Goal: Task Accomplishment & Management: Complete application form

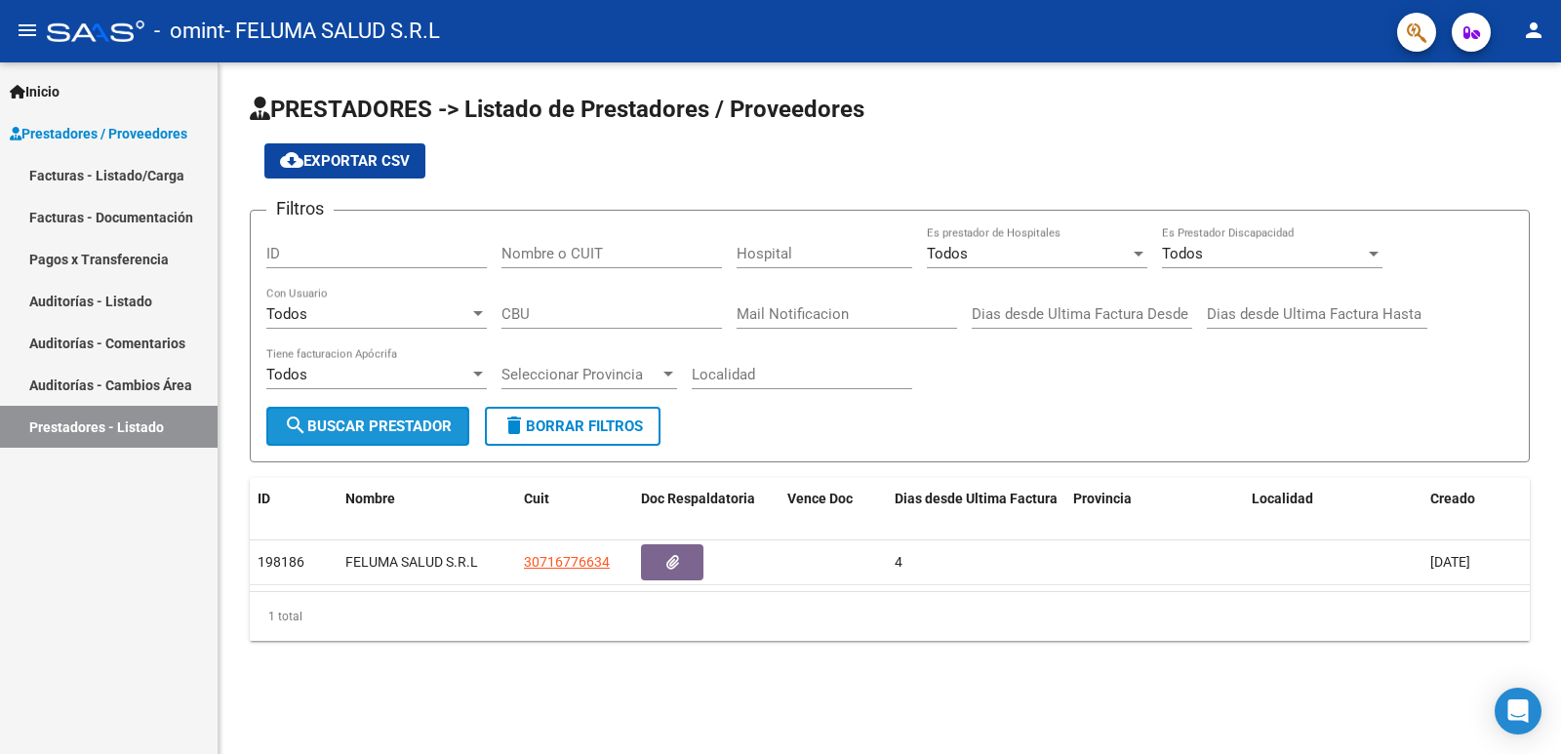
click at [354, 424] on span "search Buscar Prestador" at bounding box center [368, 427] width 168 height 18
click at [82, 186] on link "Facturas - Listado/Carga" at bounding box center [109, 175] width 218 height 42
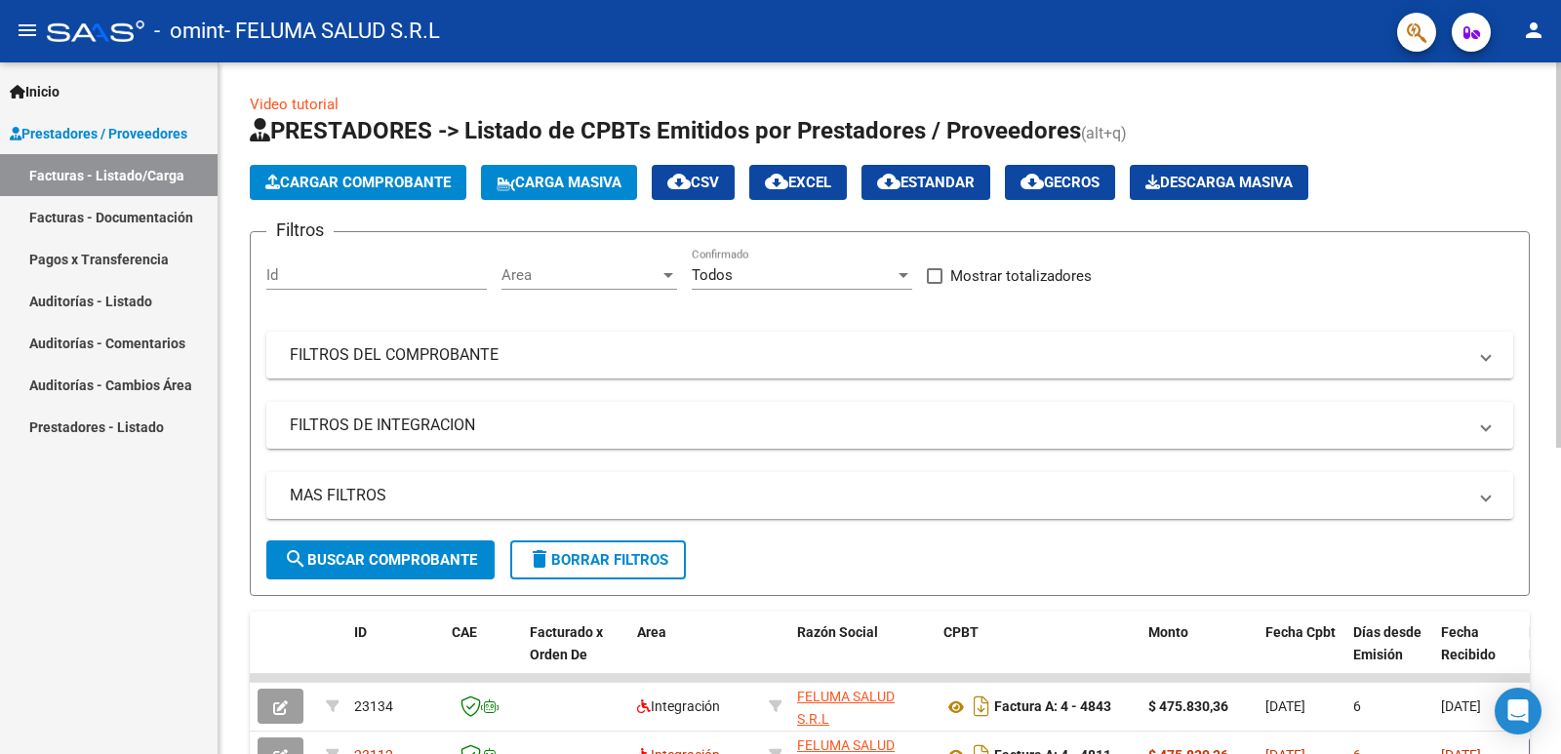
click at [1519, 569] on div "Video tutorial PRESTADORES -> Listado de CPBTs Emitidos por Prestadores / Prove…" at bounding box center [893, 675] width 1348 height 1227
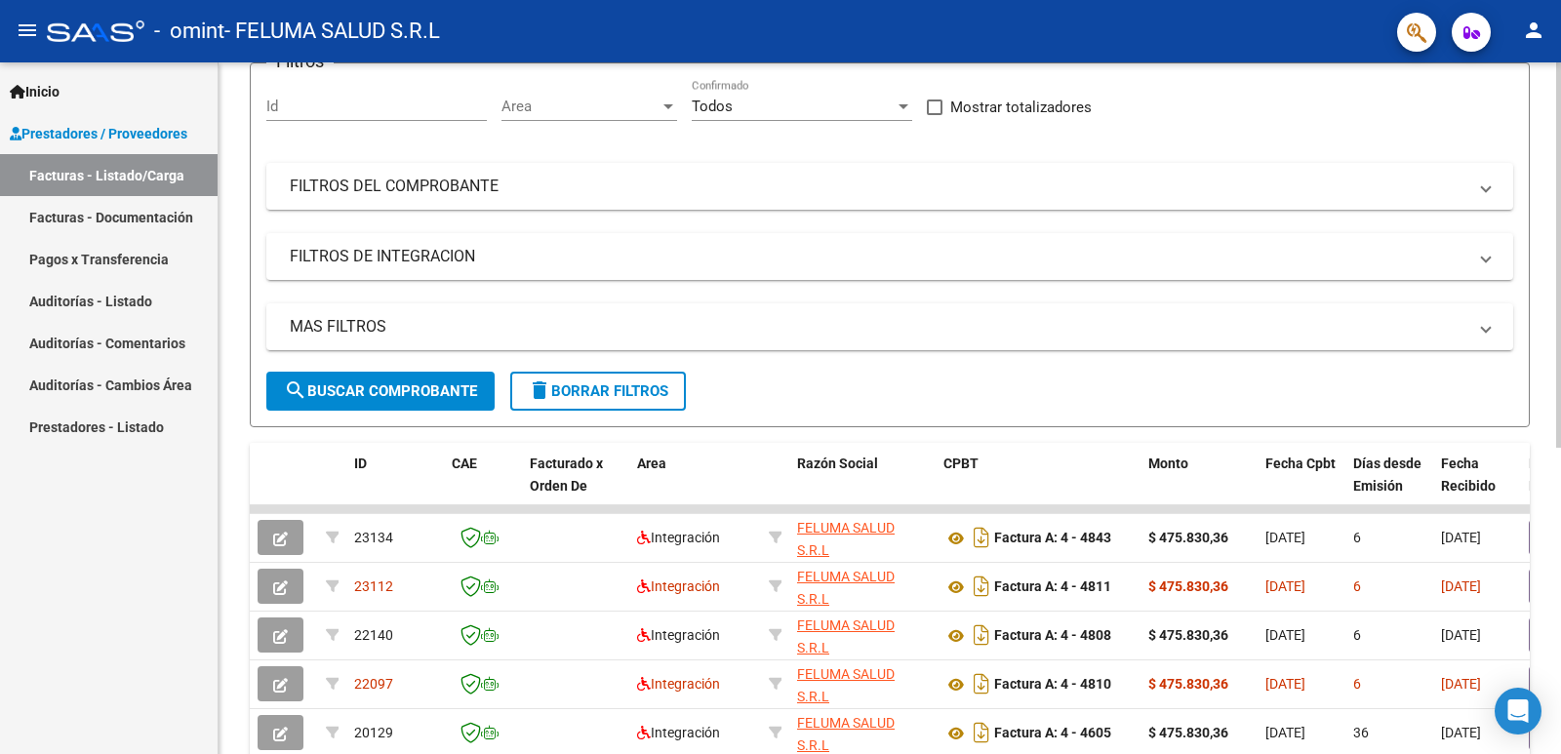
scroll to position [116, 0]
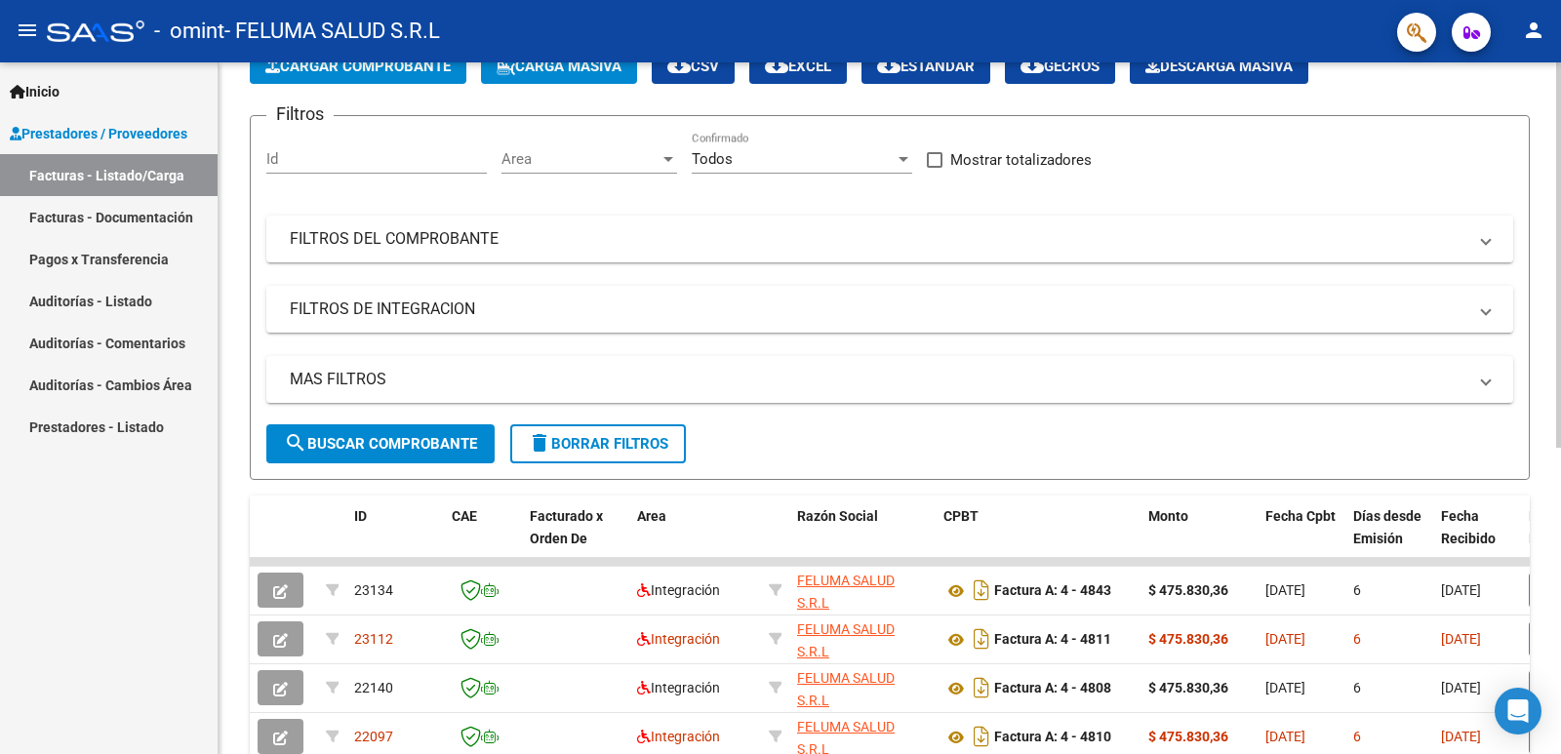
click at [1560, 205] on div at bounding box center [1558, 321] width 5 height 385
click at [392, 77] on button "Cargar Comprobante" at bounding box center [358, 66] width 217 height 35
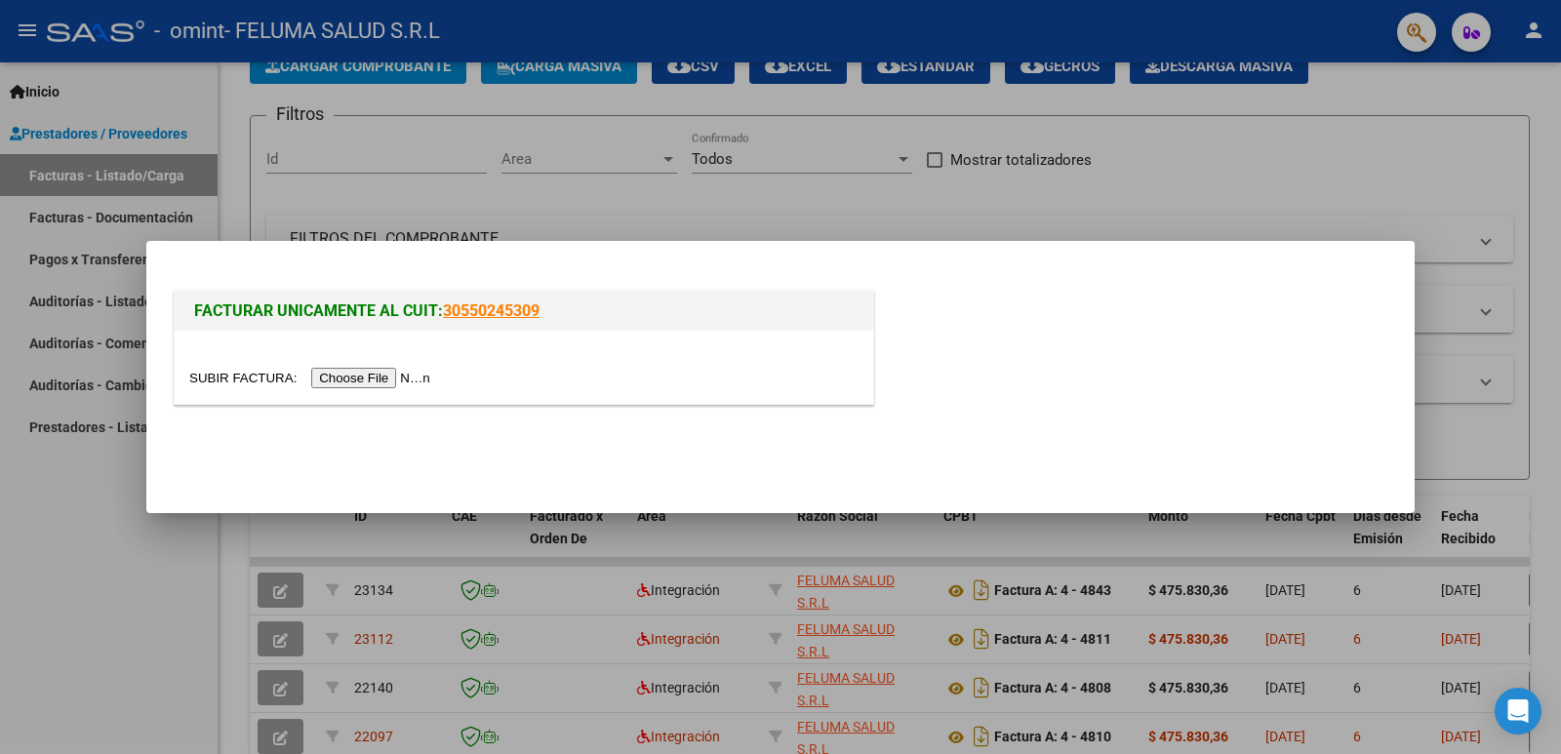
click at [356, 388] on input "file" at bounding box center [312, 378] width 247 height 20
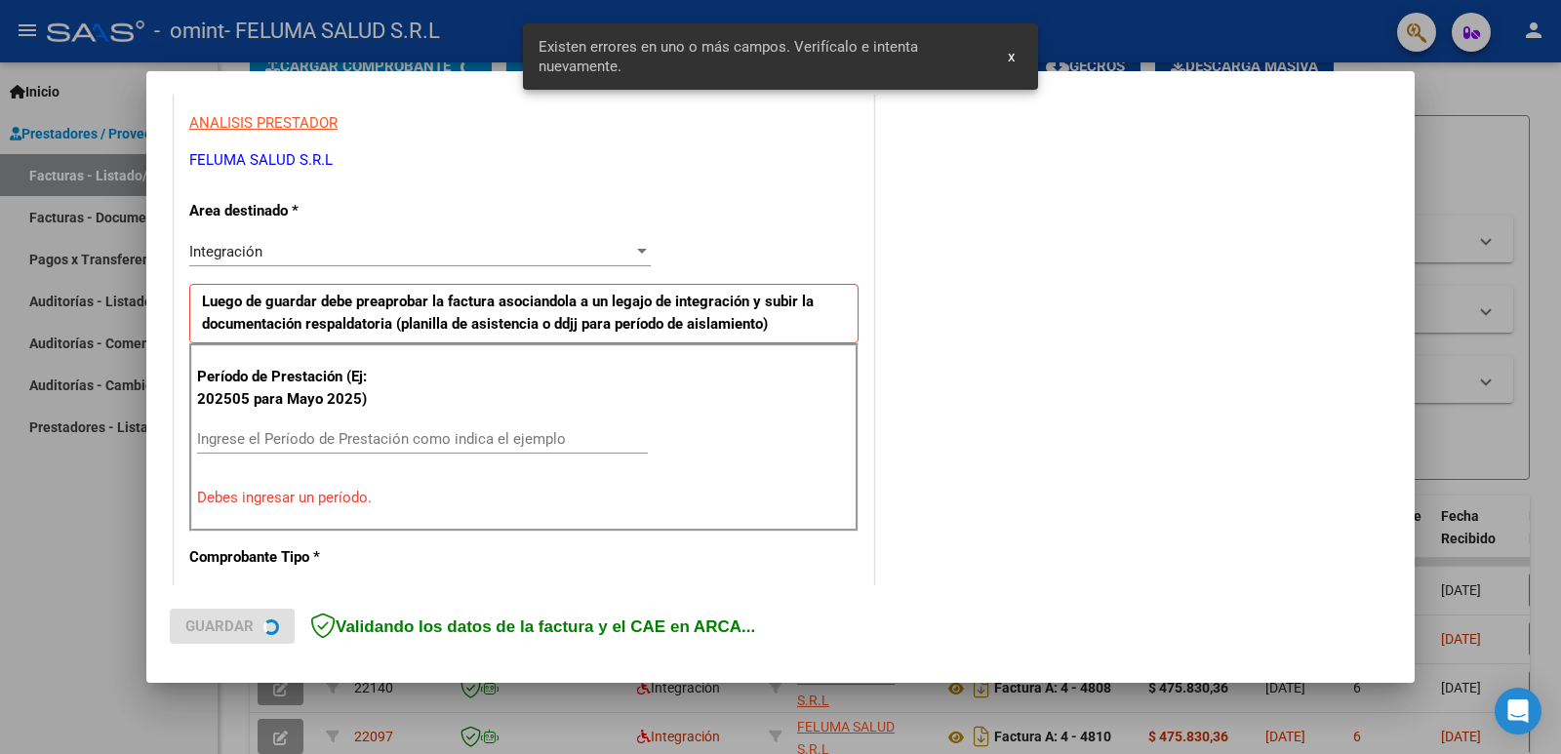
scroll to position [398, 0]
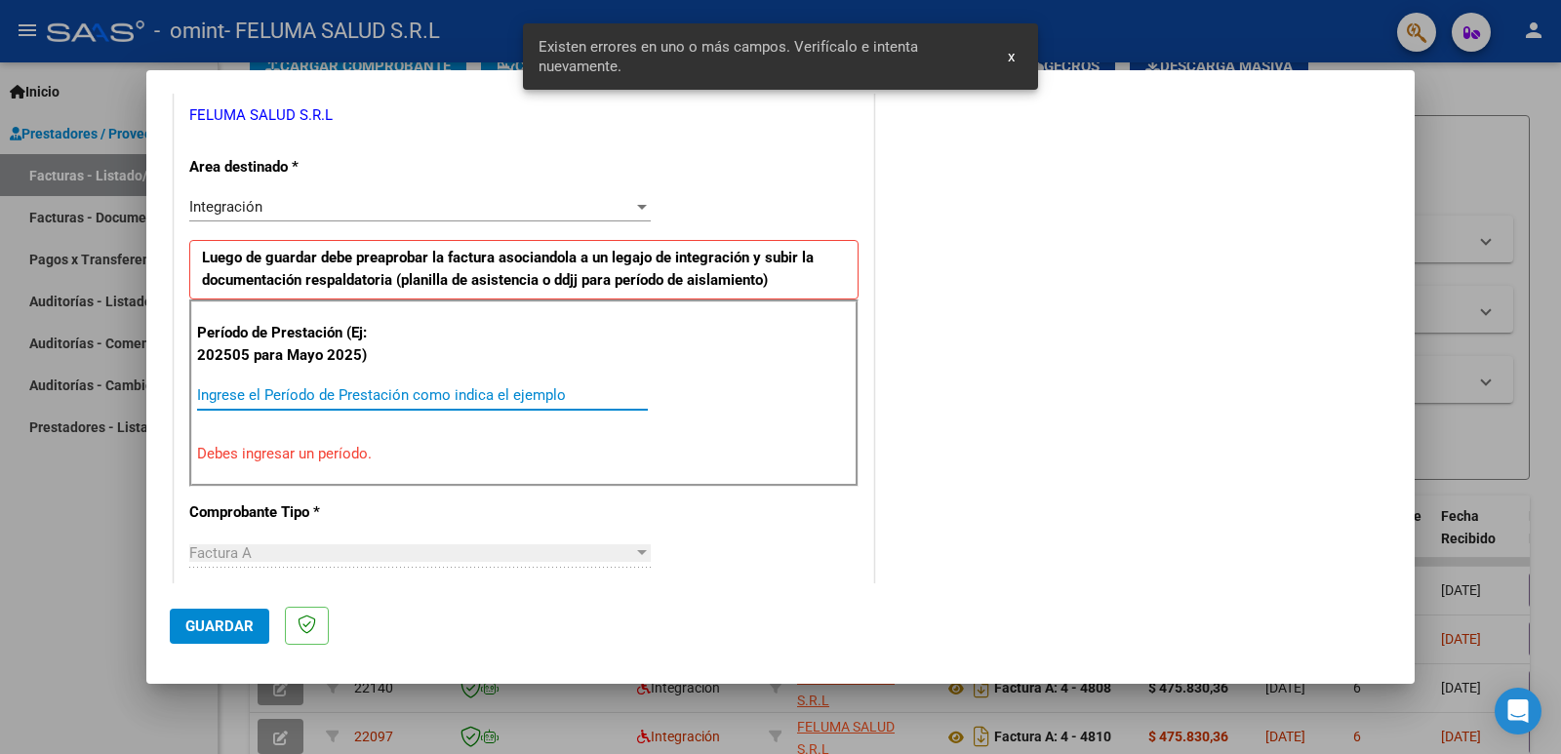
click at [322, 393] on input "Ingrese el Período de Prestación como indica el ejemplo" at bounding box center [422, 395] width 451 height 18
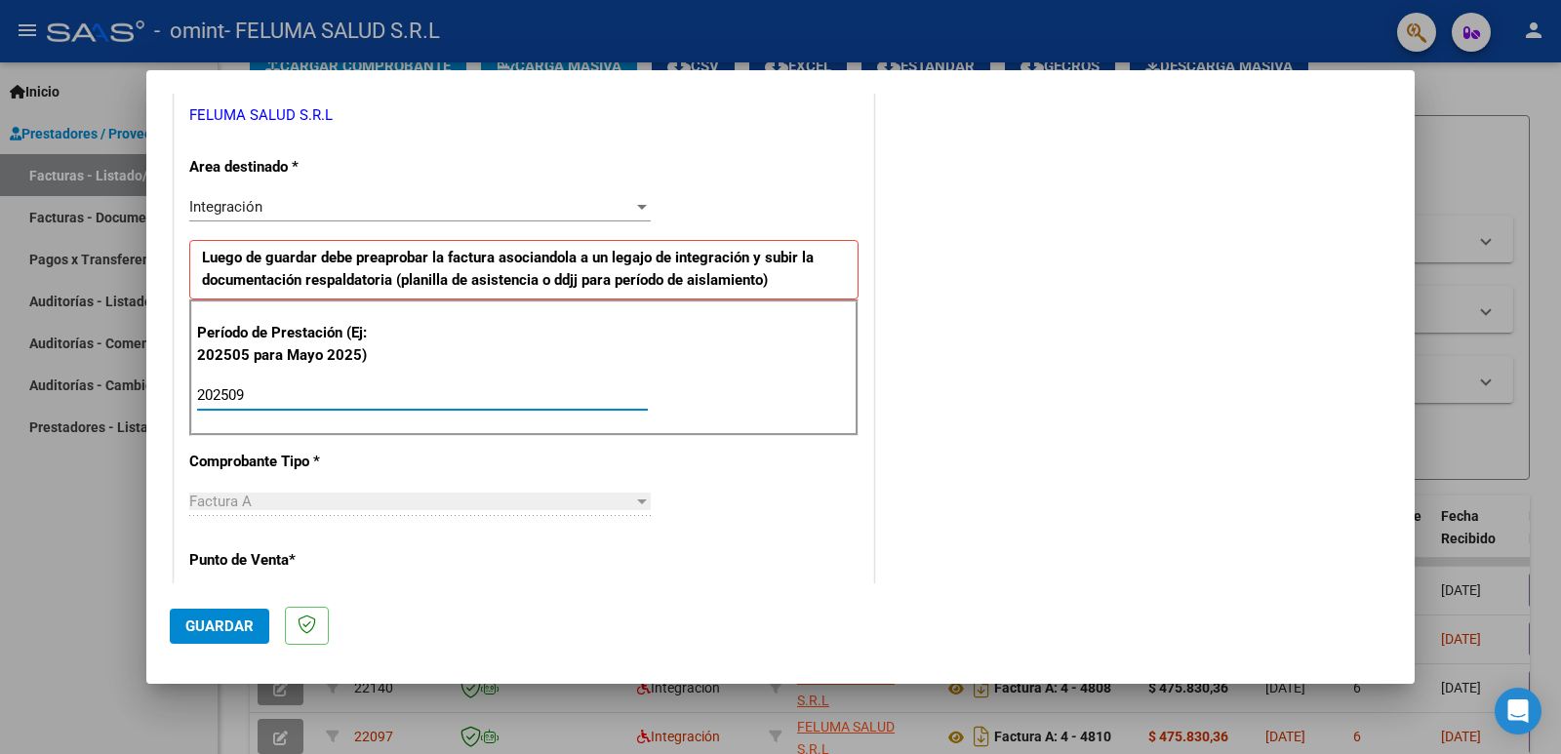
type input "202509"
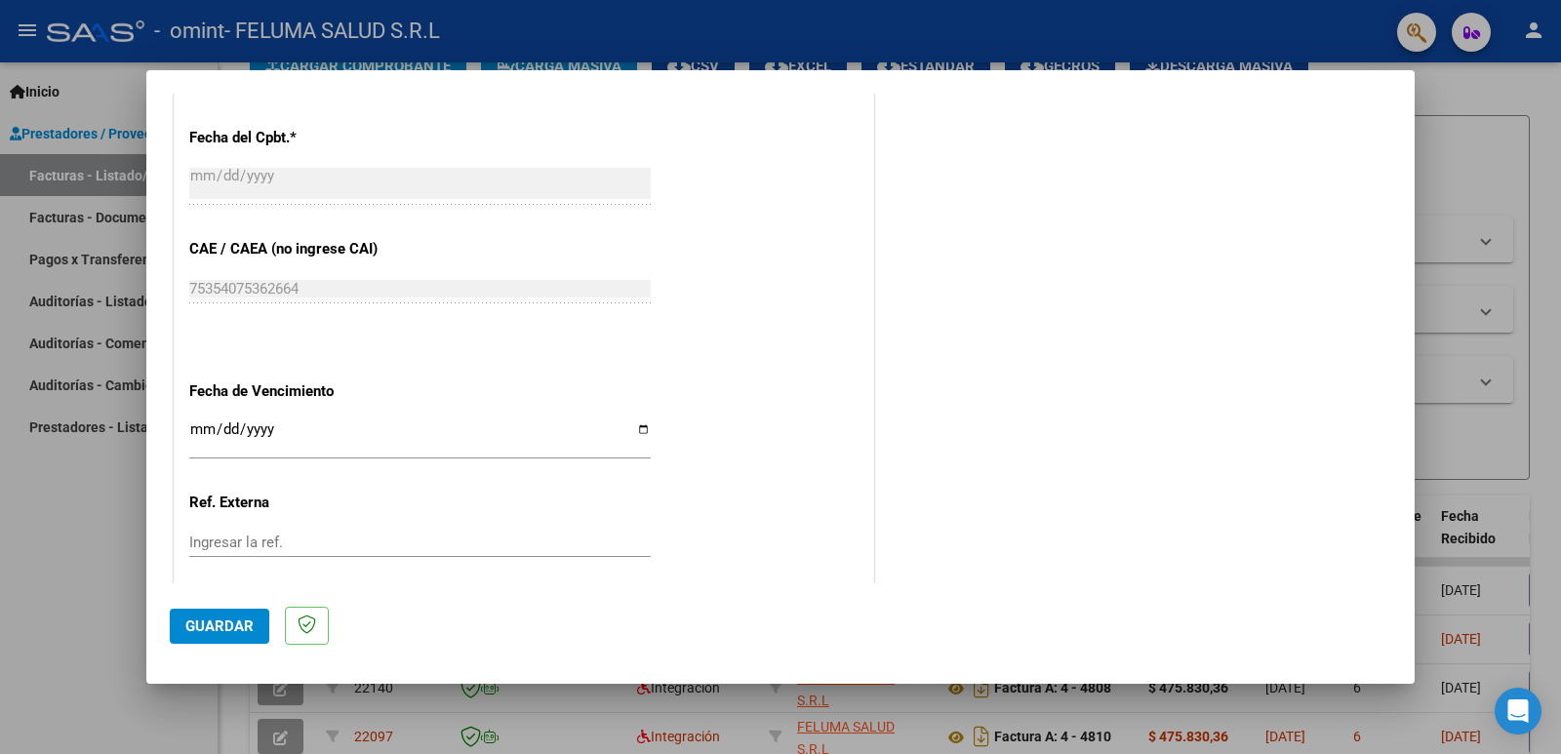
scroll to position [1157, 0]
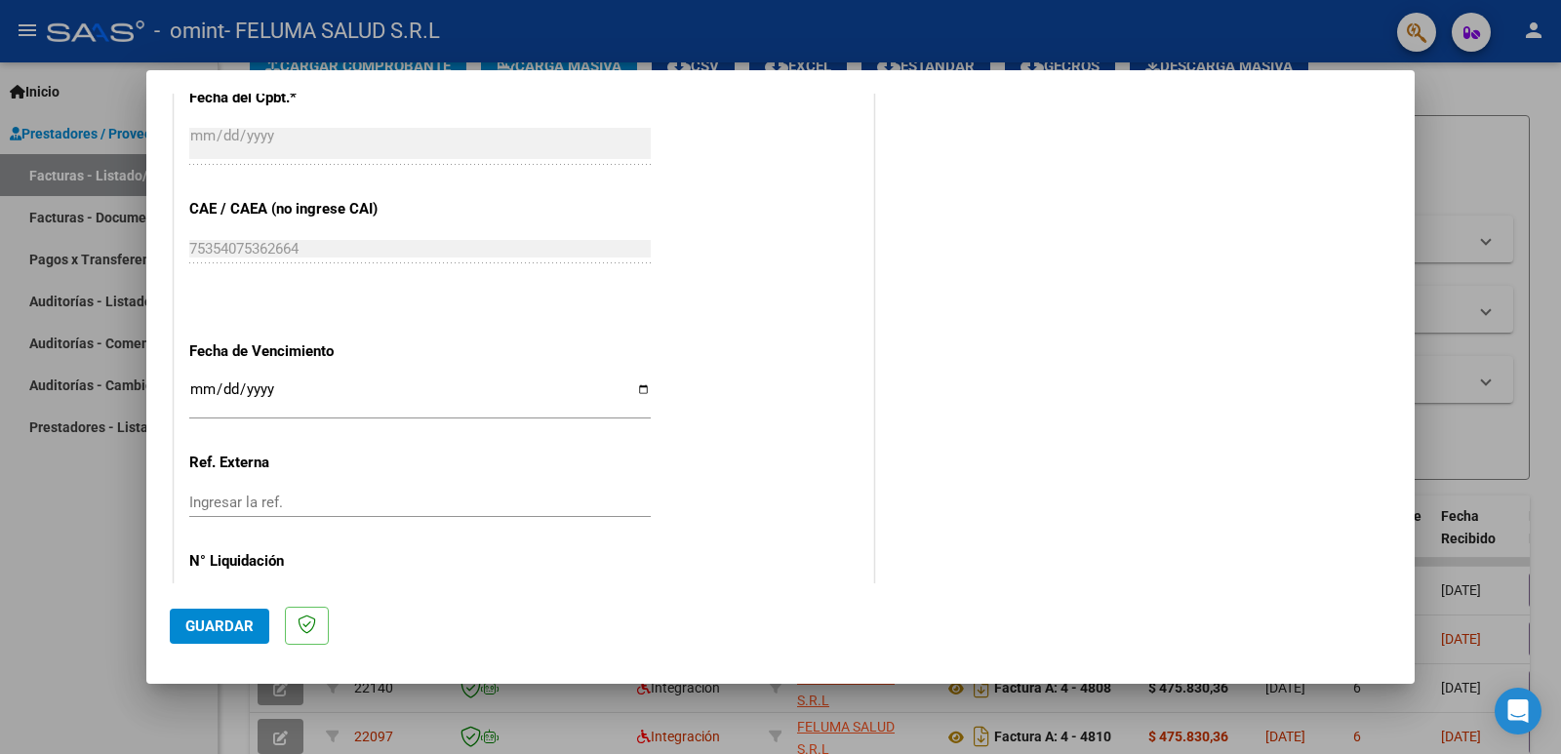
click at [641, 388] on input "Ingresar la fecha" at bounding box center [420, 397] width 462 height 31
type input "[DATE]"
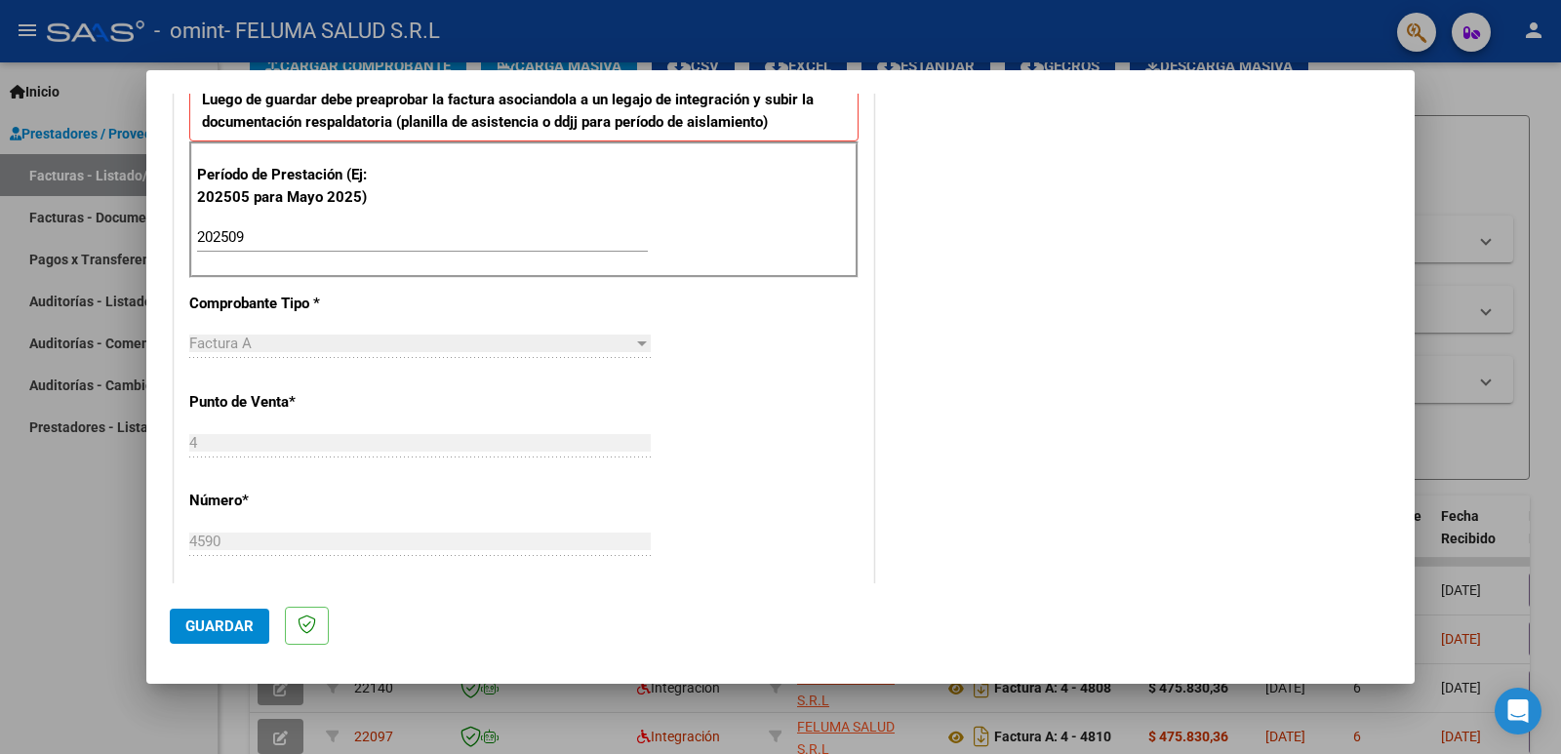
scroll to position [549, 0]
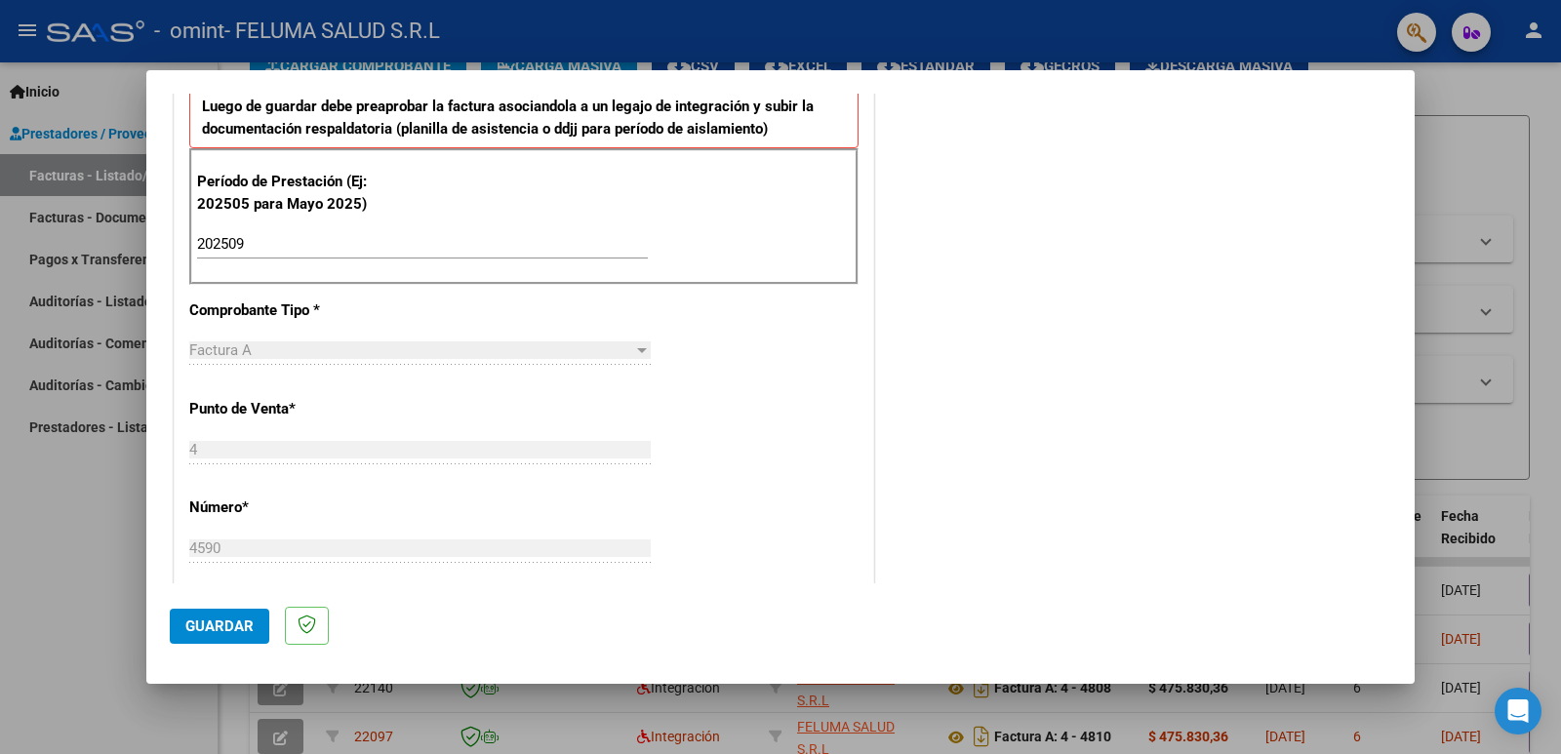
click at [270, 243] on input "202509" at bounding box center [422, 244] width 451 height 18
type input "202508"
click at [195, 636] on button "Guardar" at bounding box center [220, 626] width 100 height 35
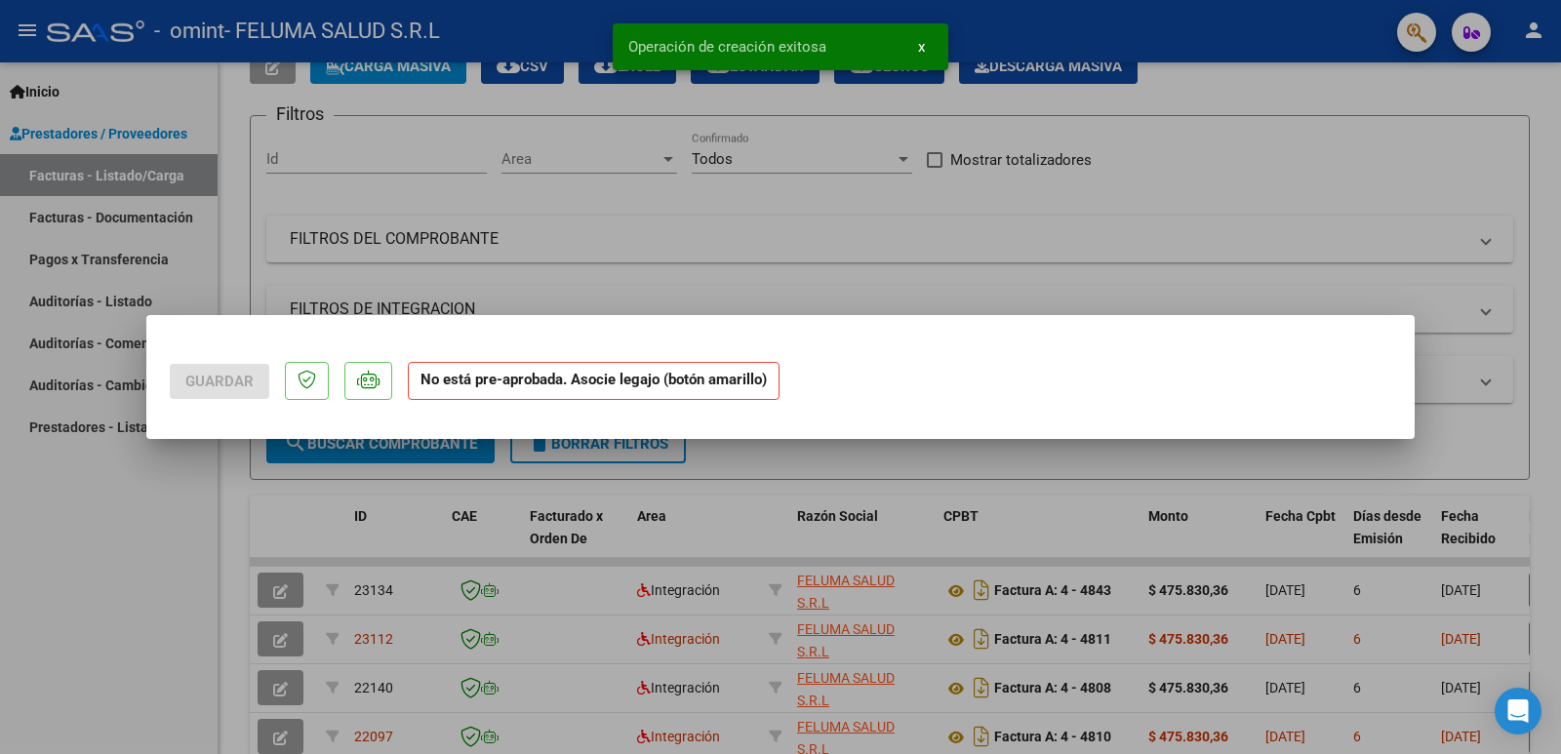
scroll to position [0, 0]
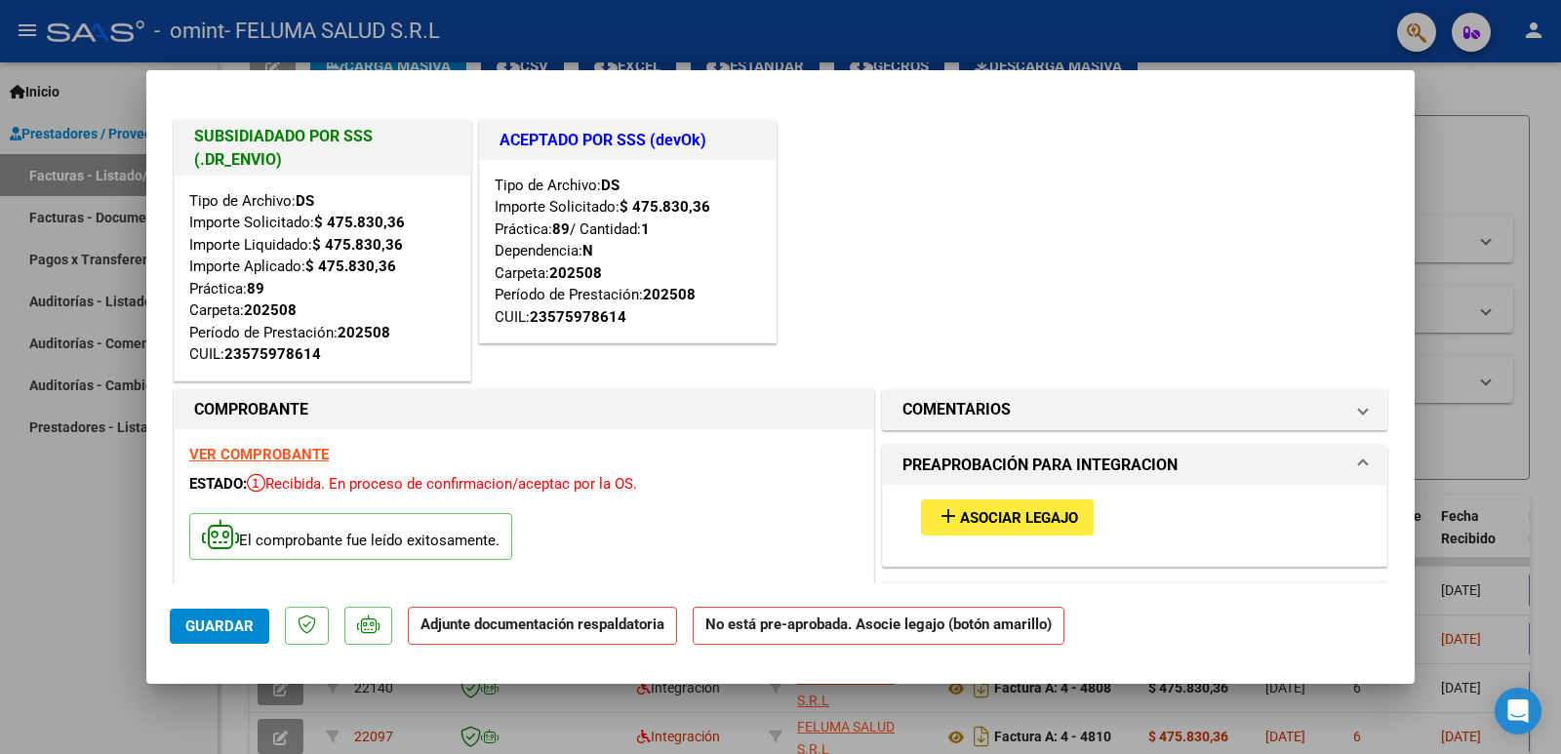
click at [983, 508] on span "add Asociar Legajo" at bounding box center [1007, 517] width 141 height 18
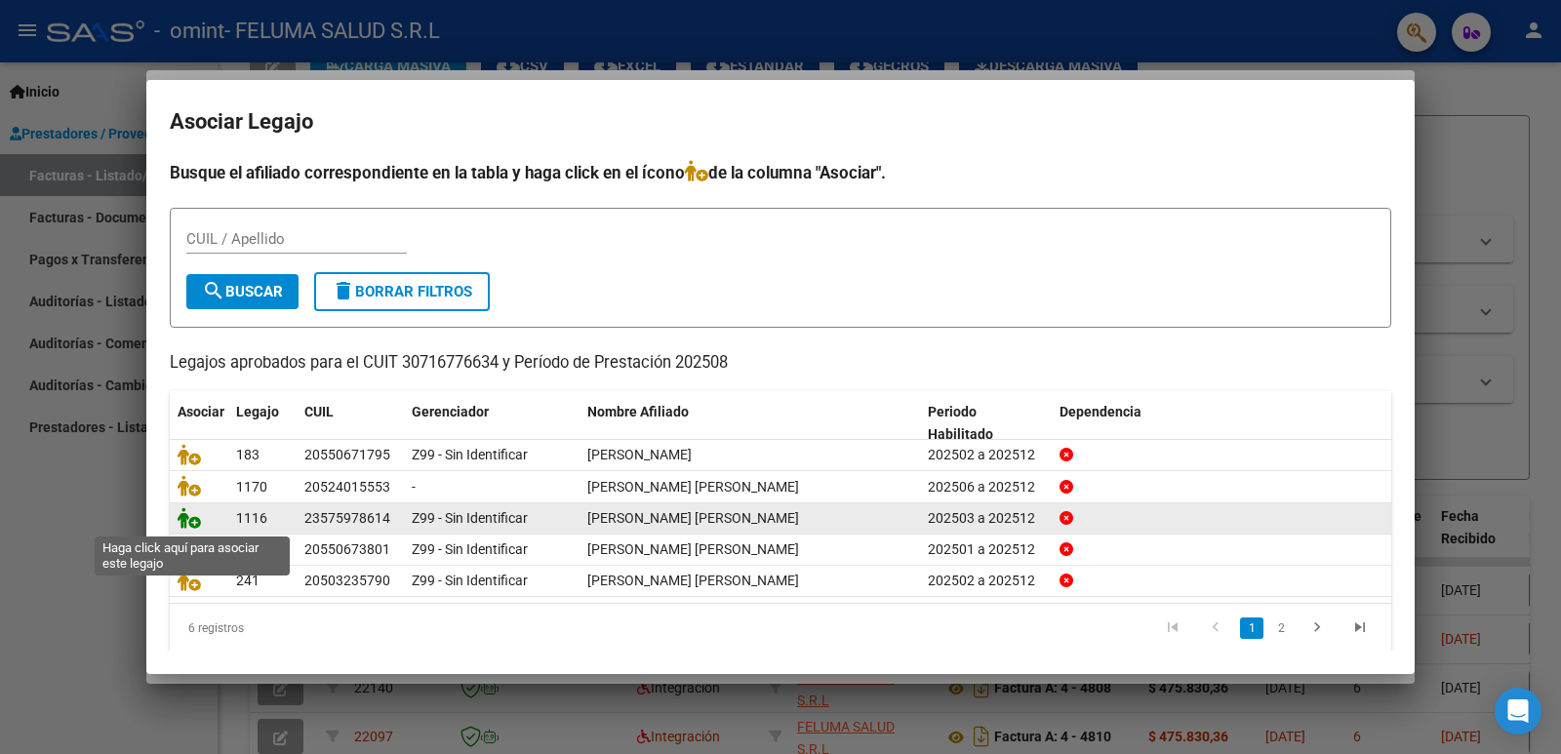
click at [192, 519] on icon at bounding box center [189, 517] width 23 height 21
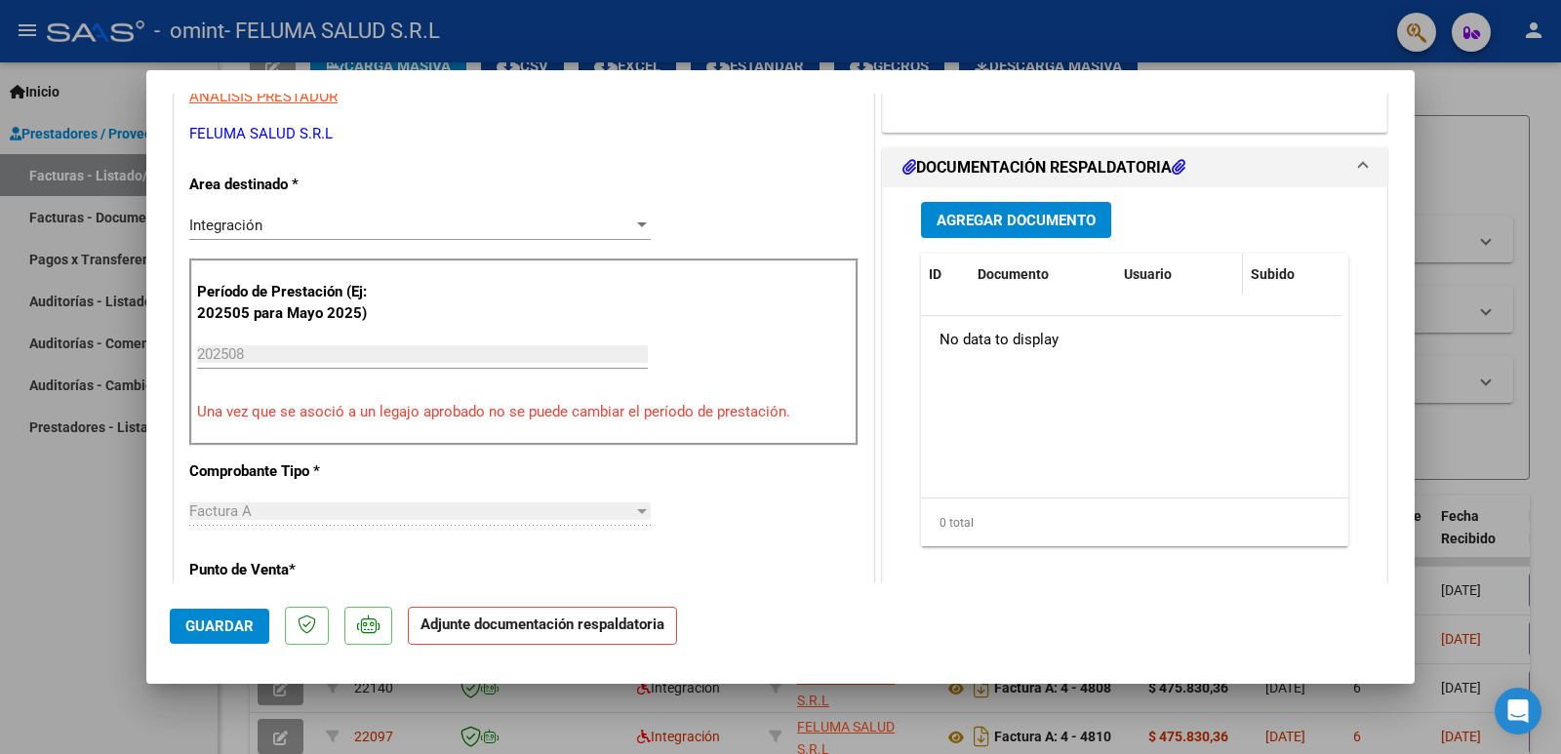
scroll to position [692, 0]
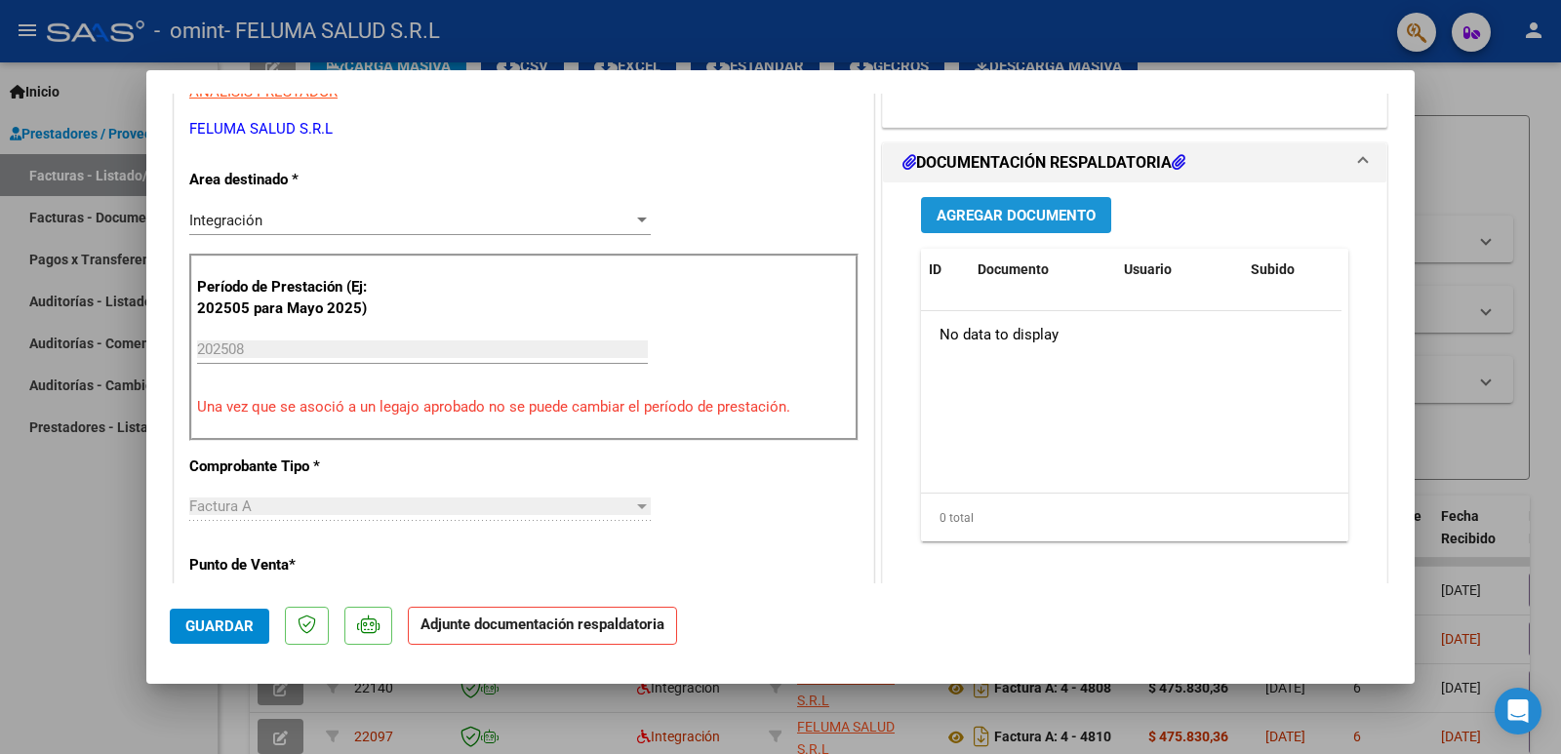
click at [1017, 219] on span "Agregar Documento" at bounding box center [1016, 216] width 159 height 18
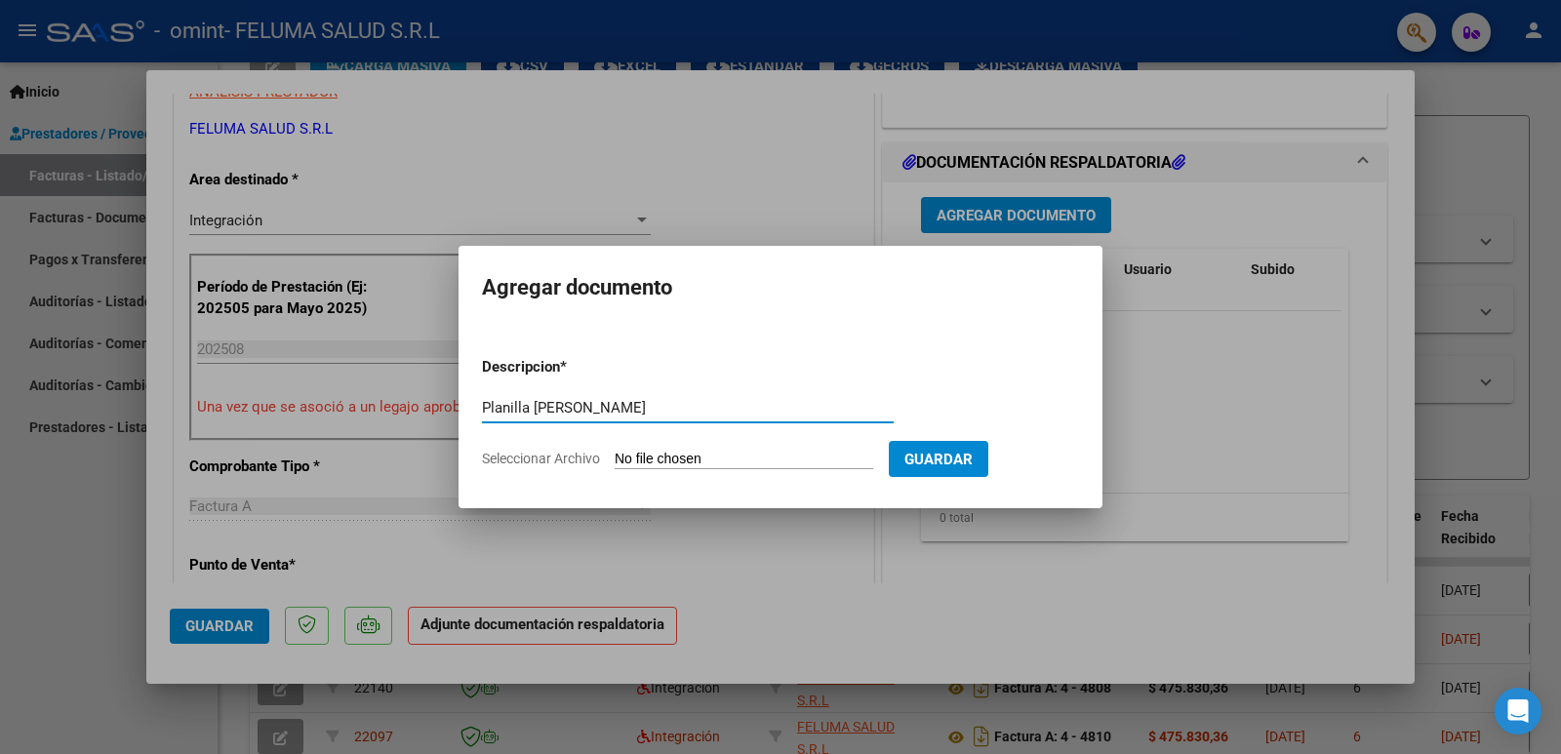
type input "Planilla [PERSON_NAME]"
click at [850, 458] on input "Seleccionar Archivo" at bounding box center [744, 460] width 259 height 19
type input "C:\fakepath\Planilla [PERSON_NAME] agos.pdf"
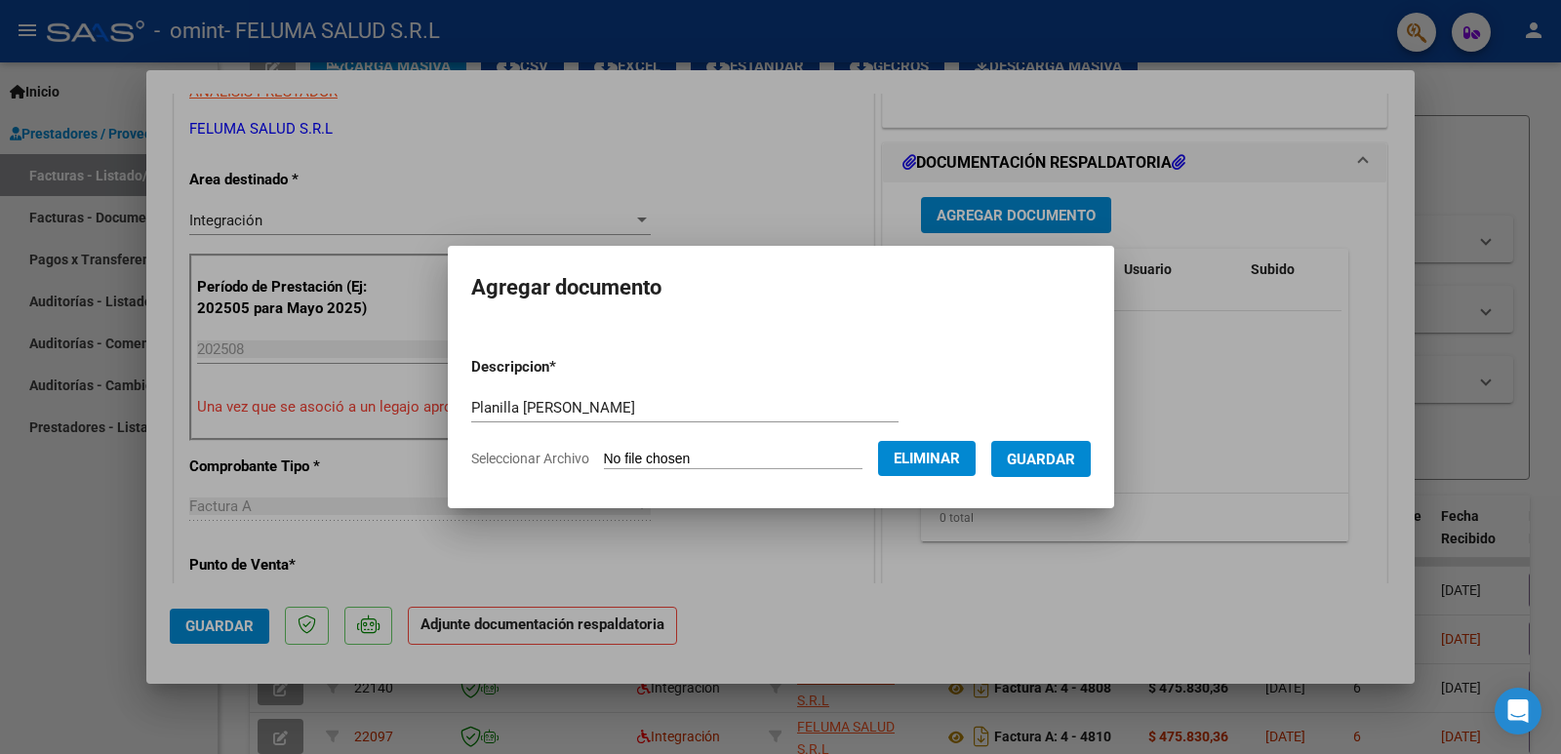
click at [1071, 466] on span "Guardar" at bounding box center [1041, 460] width 68 height 18
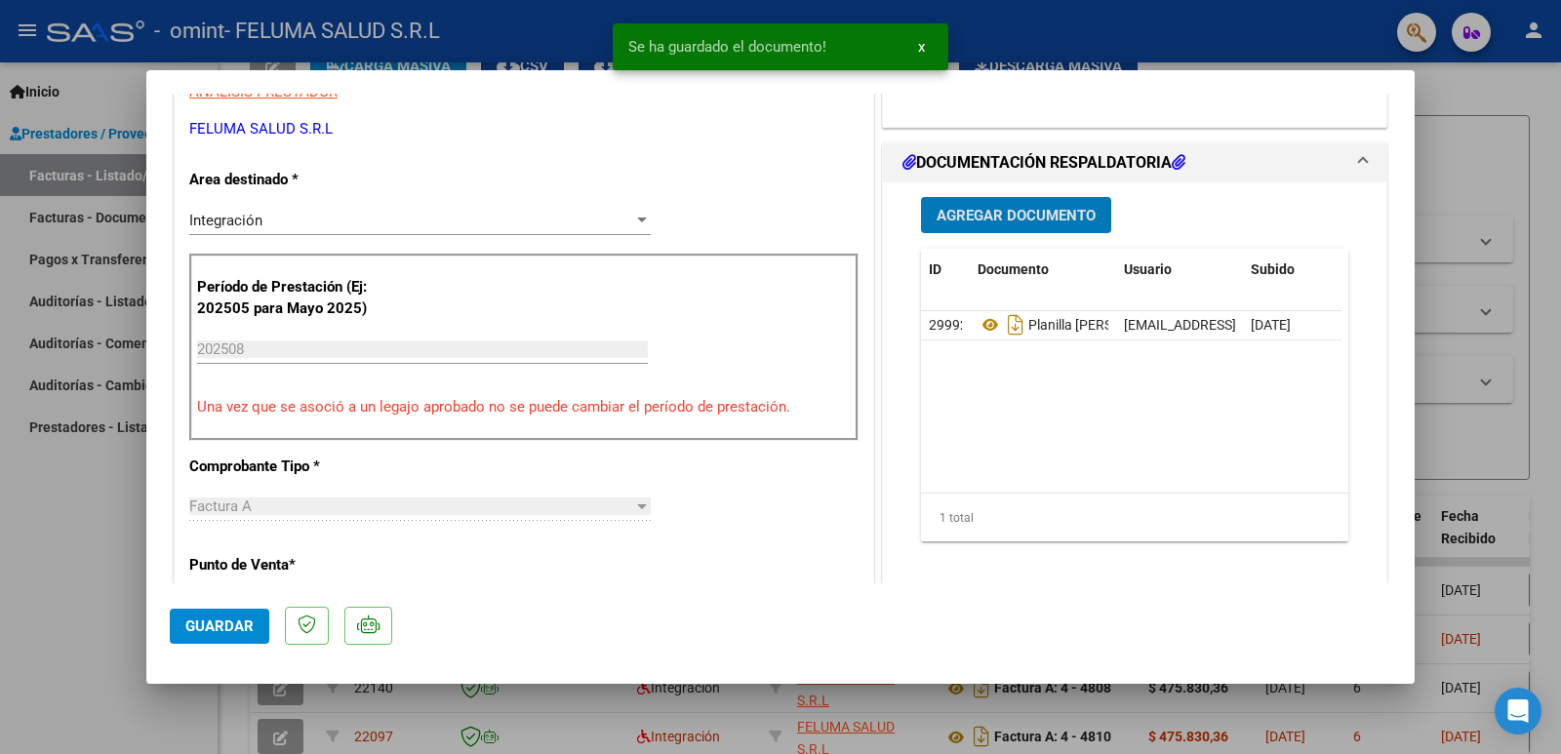
click at [217, 612] on button "Guardar" at bounding box center [220, 626] width 100 height 35
click at [115, 601] on div at bounding box center [780, 377] width 1561 height 754
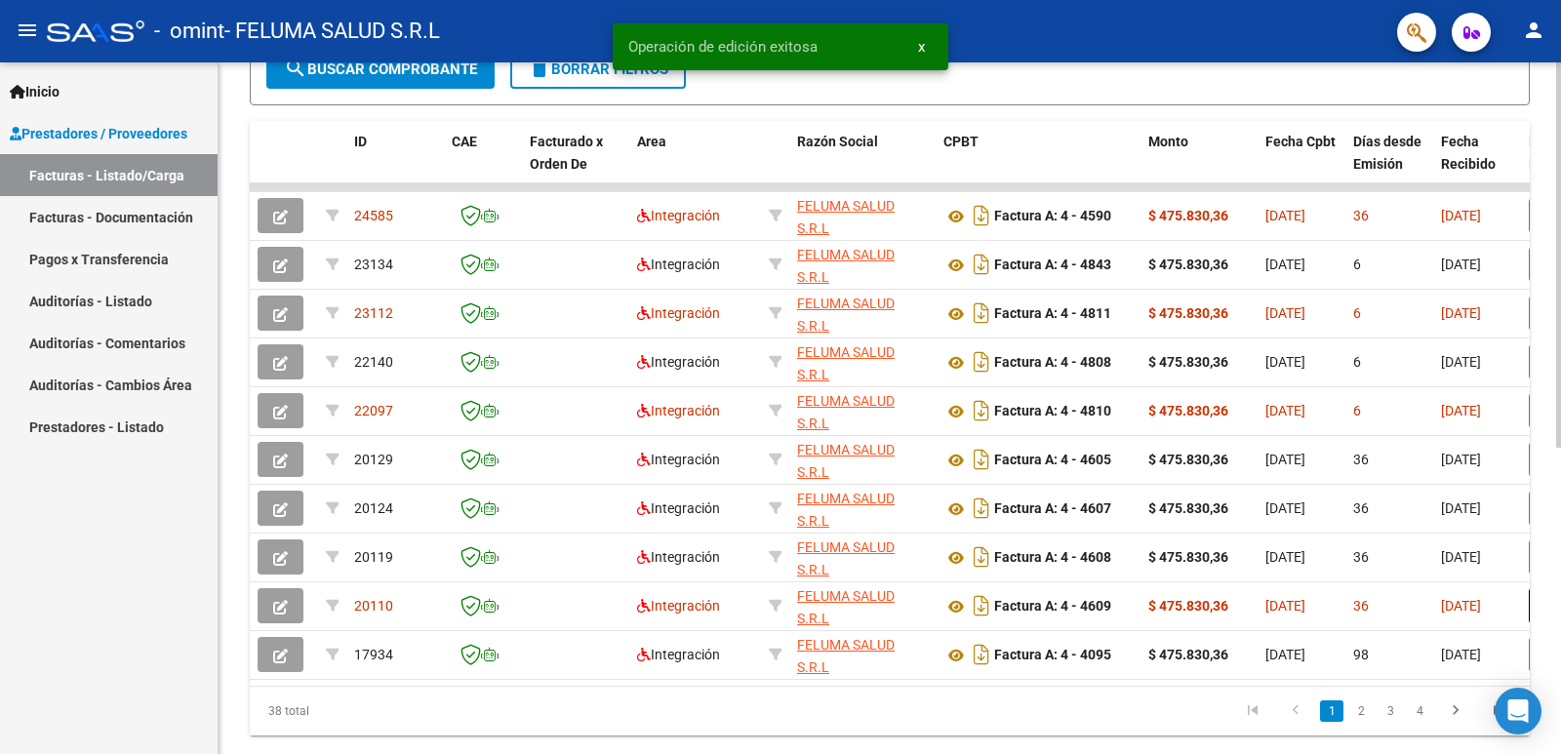
scroll to position [513, 0]
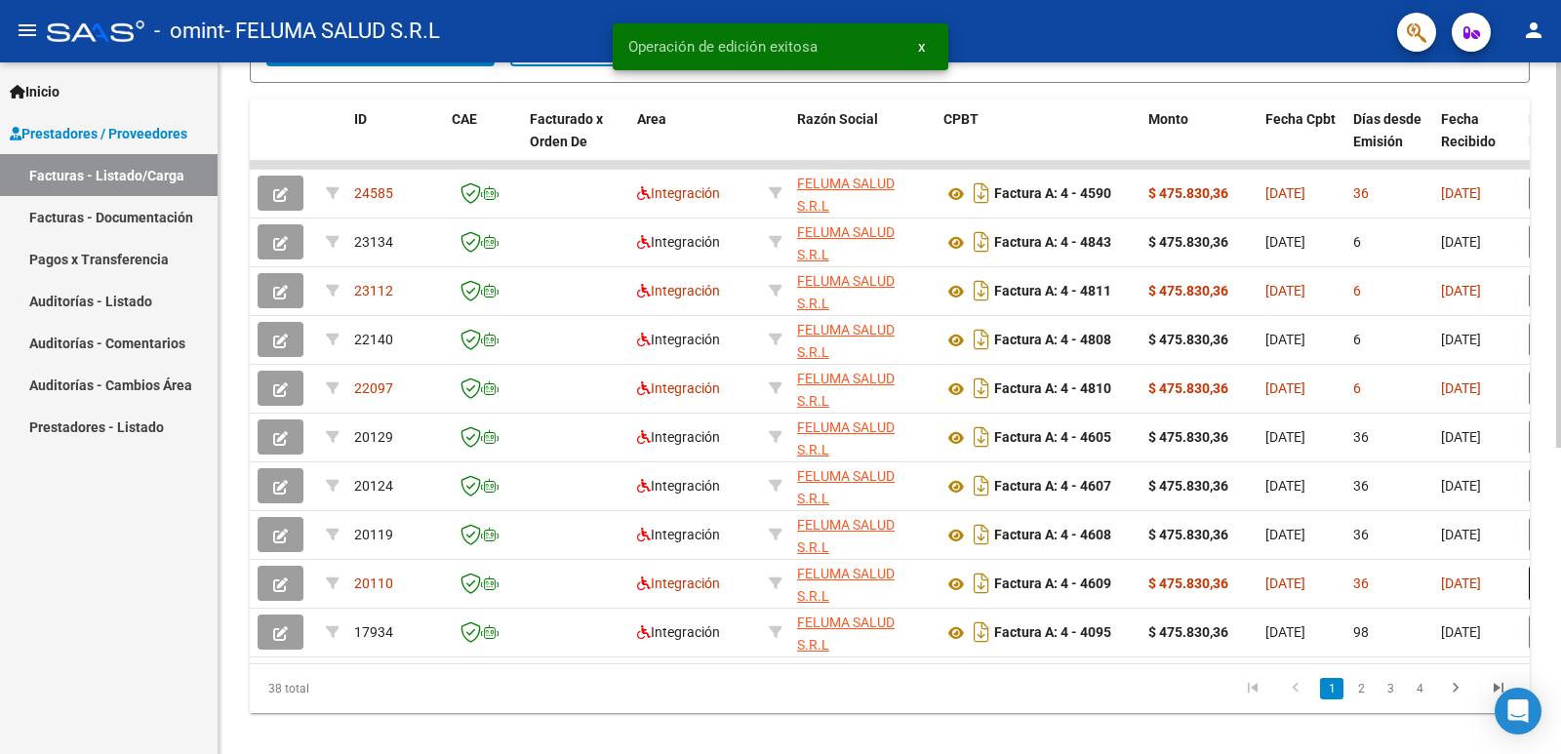
click at [1534, 560] on div "Video tutorial PRESTADORES -> Listado de CPBTs Emitidos por Prestadores / Prove…" at bounding box center [893, 162] width 1348 height 1227
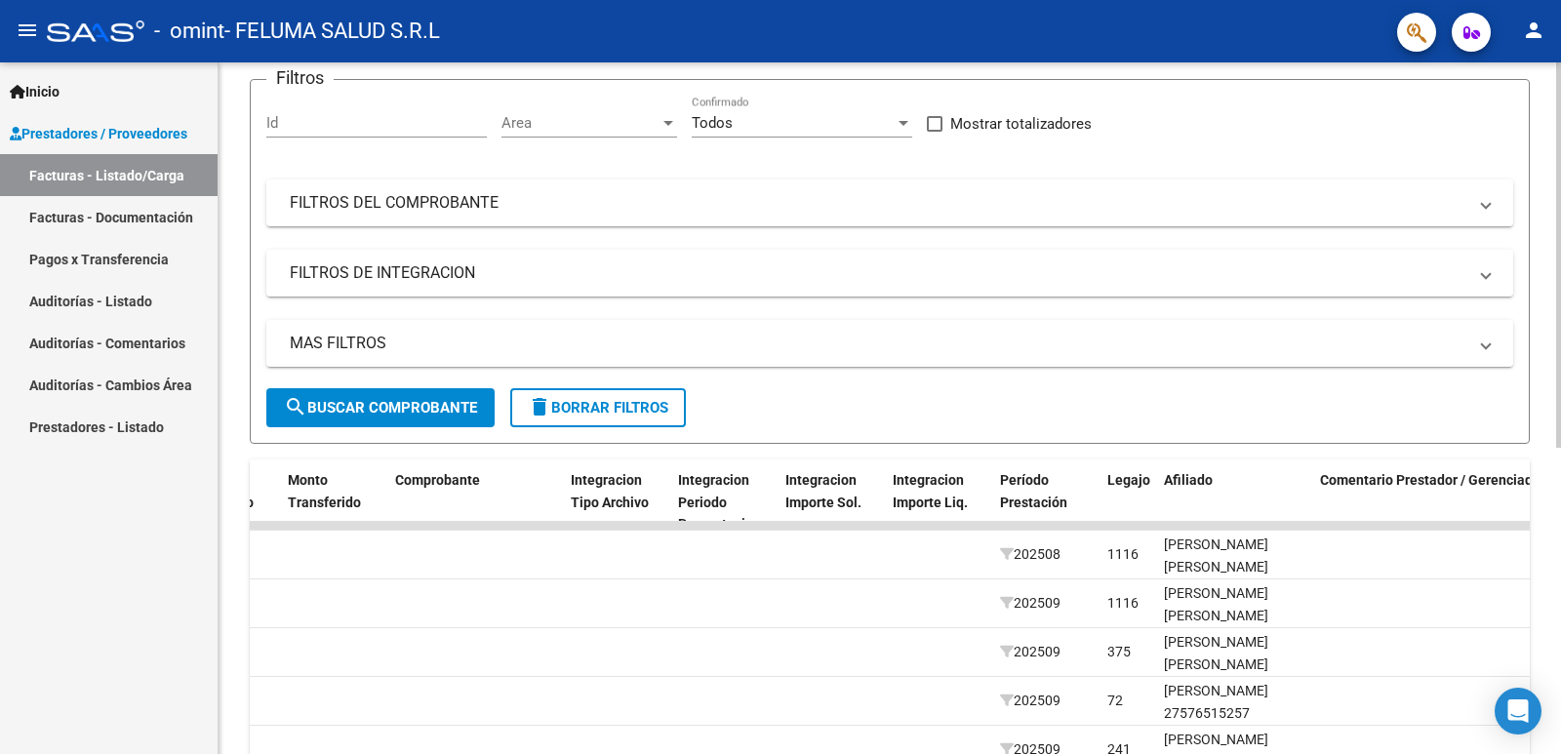
scroll to position [128, 0]
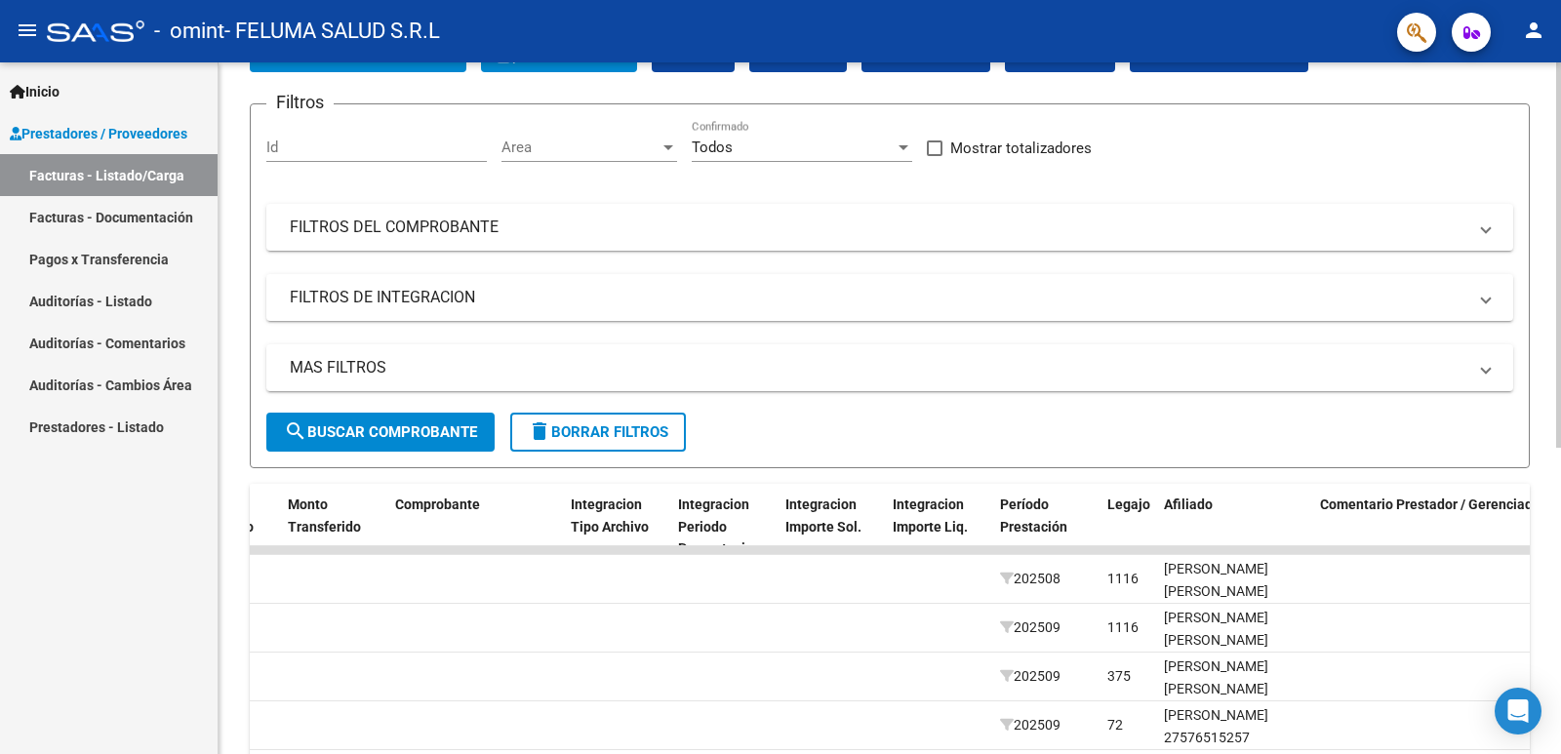
click at [1559, 242] on div at bounding box center [1558, 328] width 5 height 385
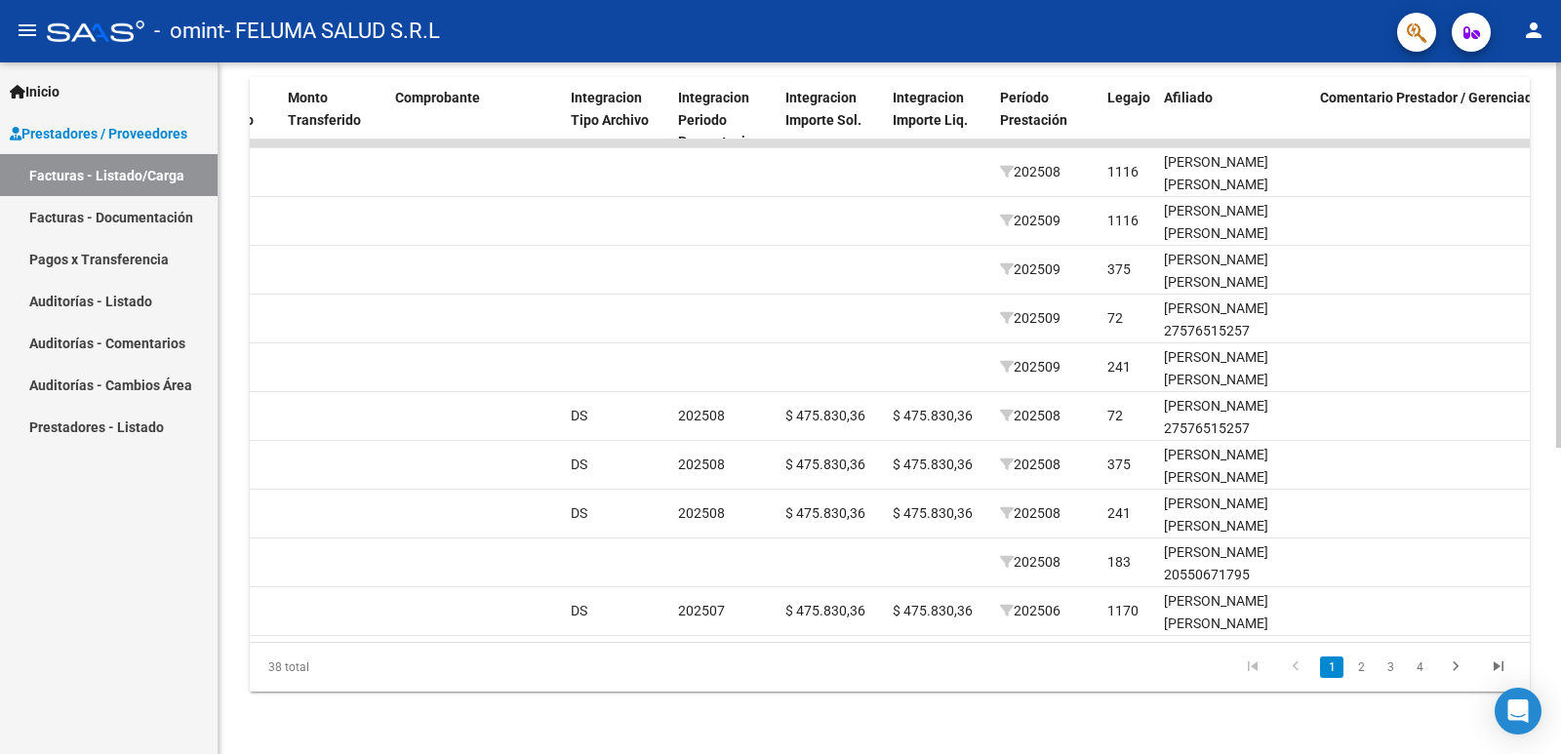
click at [1527, 508] on div "Video tutorial PRESTADORES -> Listado de CPBTs Emitidos por Prestadores / Prove…" at bounding box center [893, 141] width 1348 height 1227
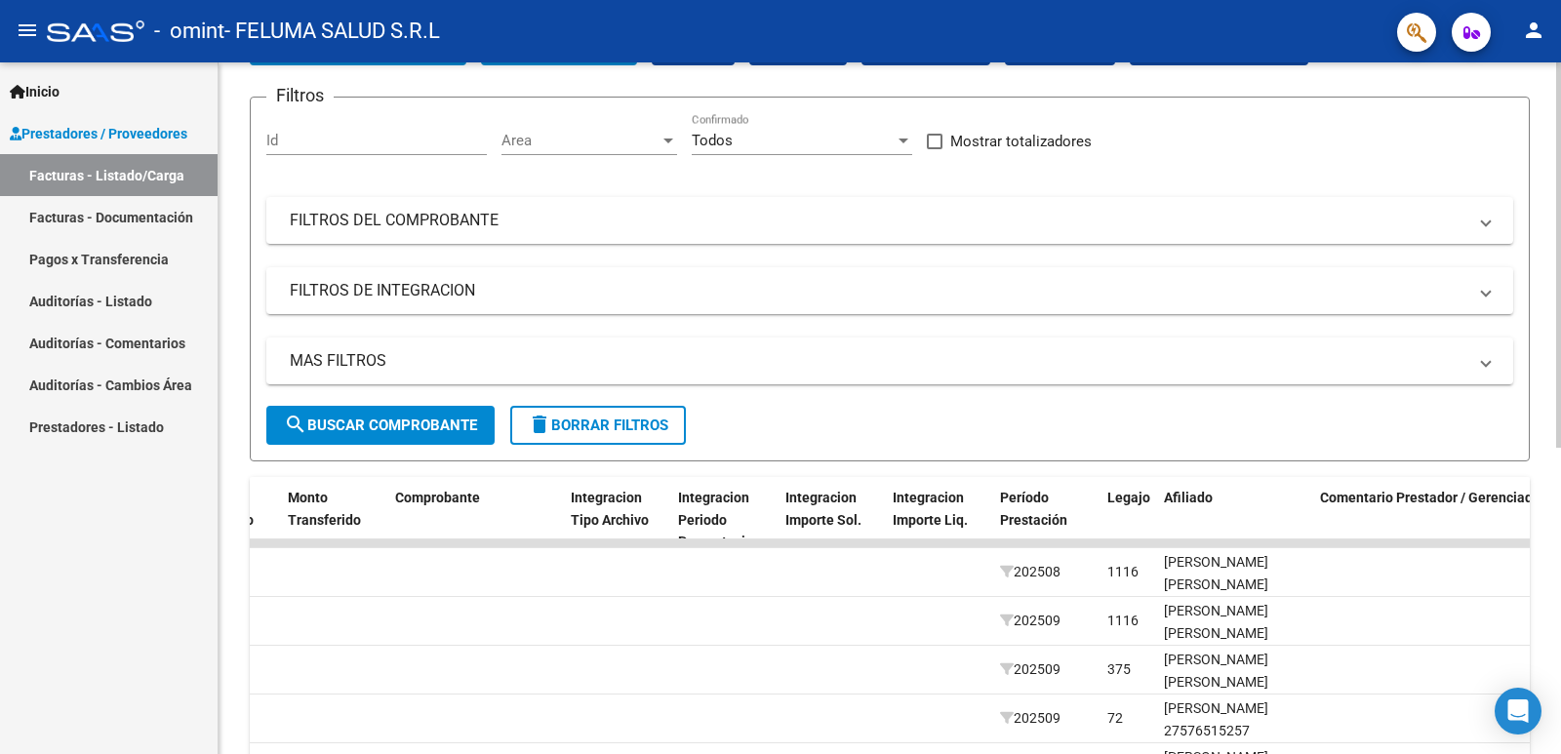
click at [1560, 152] on div at bounding box center [1558, 332] width 5 height 385
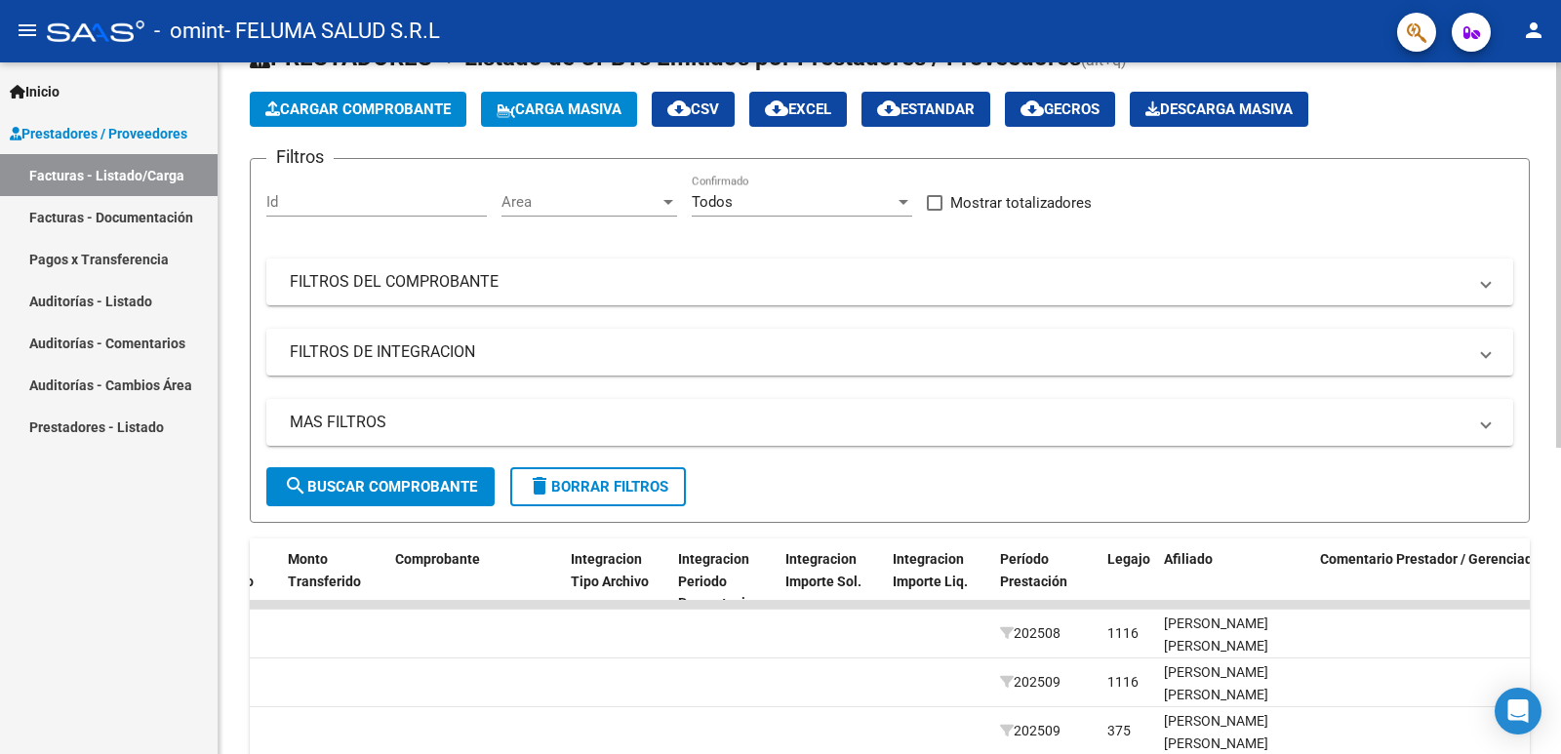
scroll to position [0, 0]
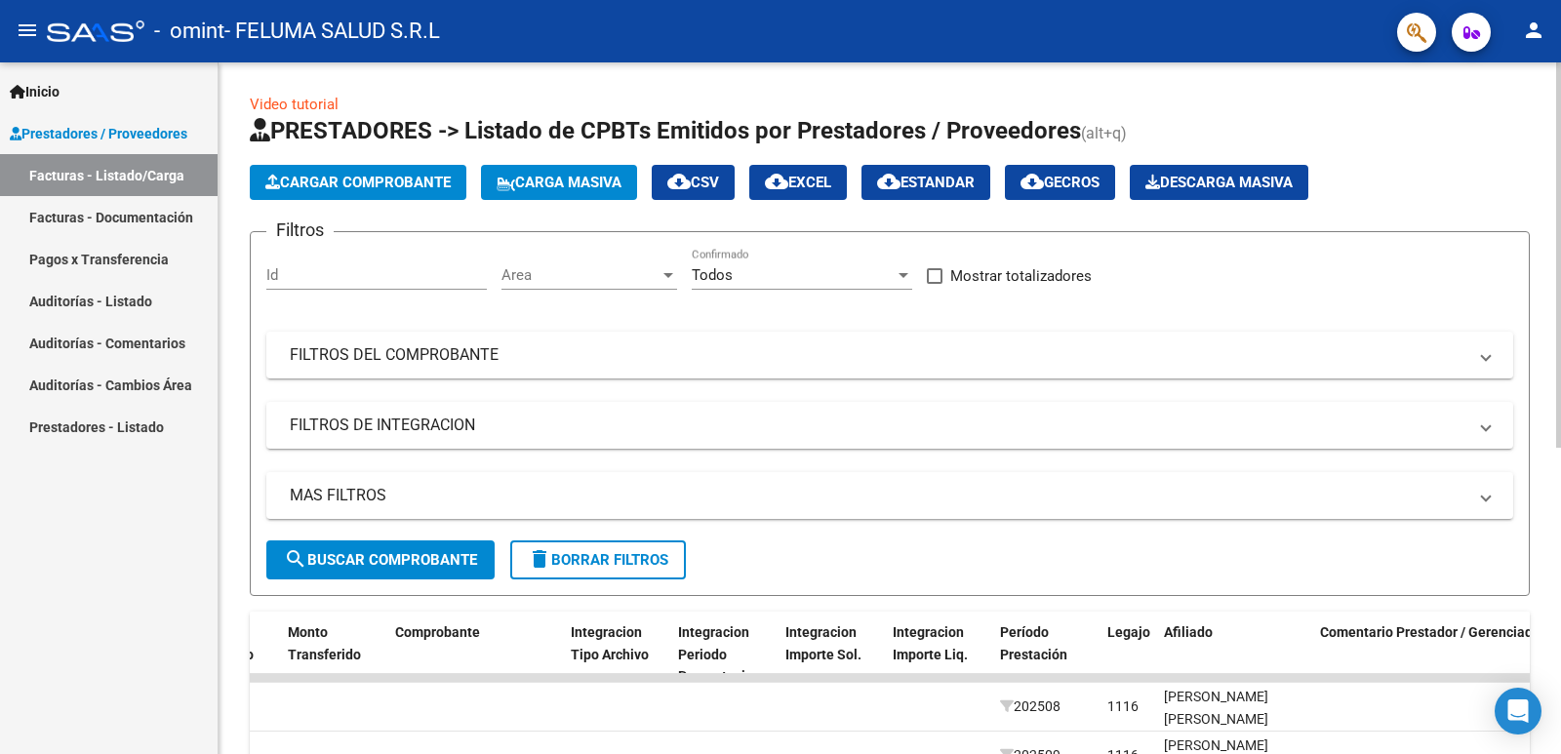
click at [1560, 66] on div at bounding box center [1558, 254] width 5 height 385
click at [327, 189] on span "Cargar Comprobante" at bounding box center [357, 183] width 185 height 18
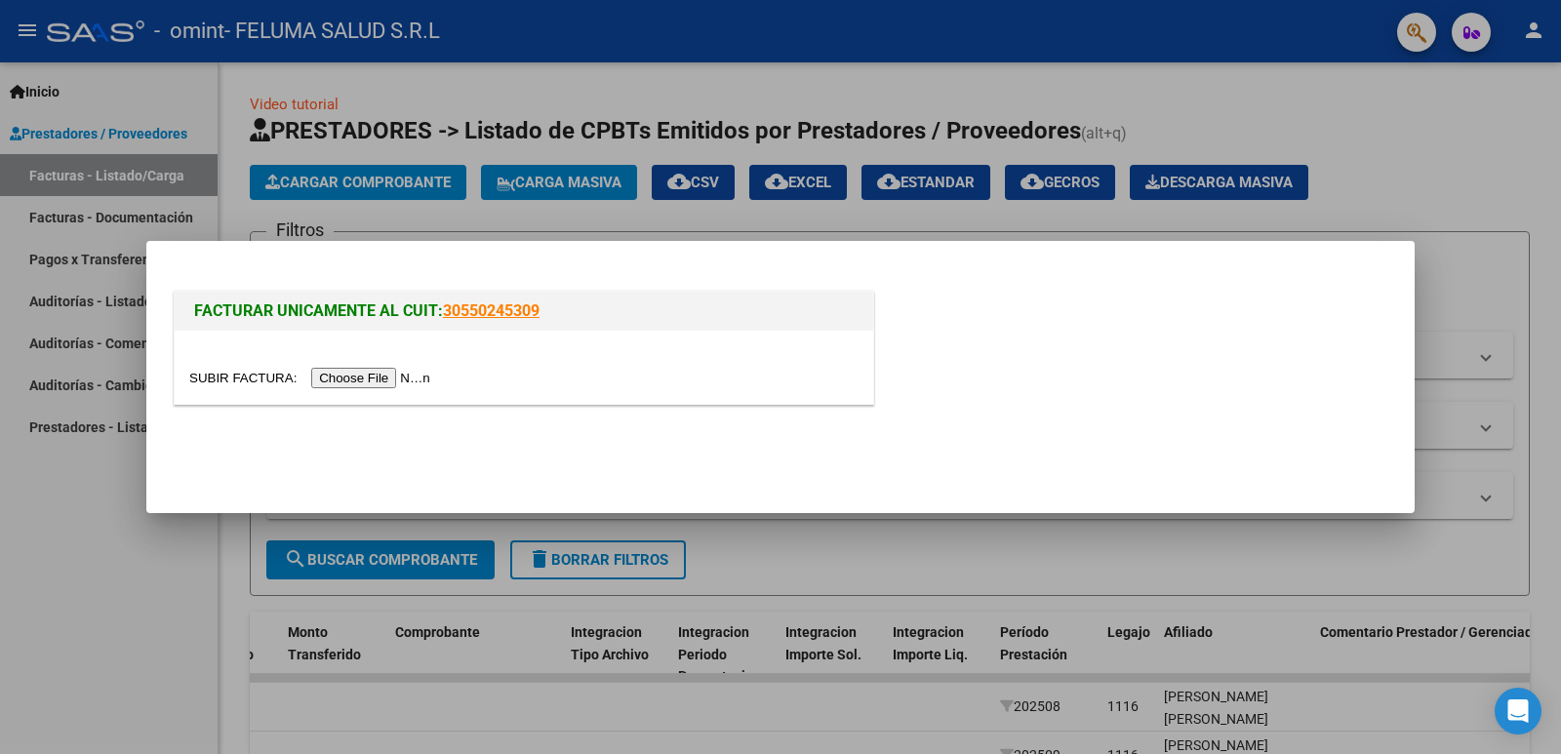
click at [424, 379] on input "file" at bounding box center [312, 378] width 247 height 20
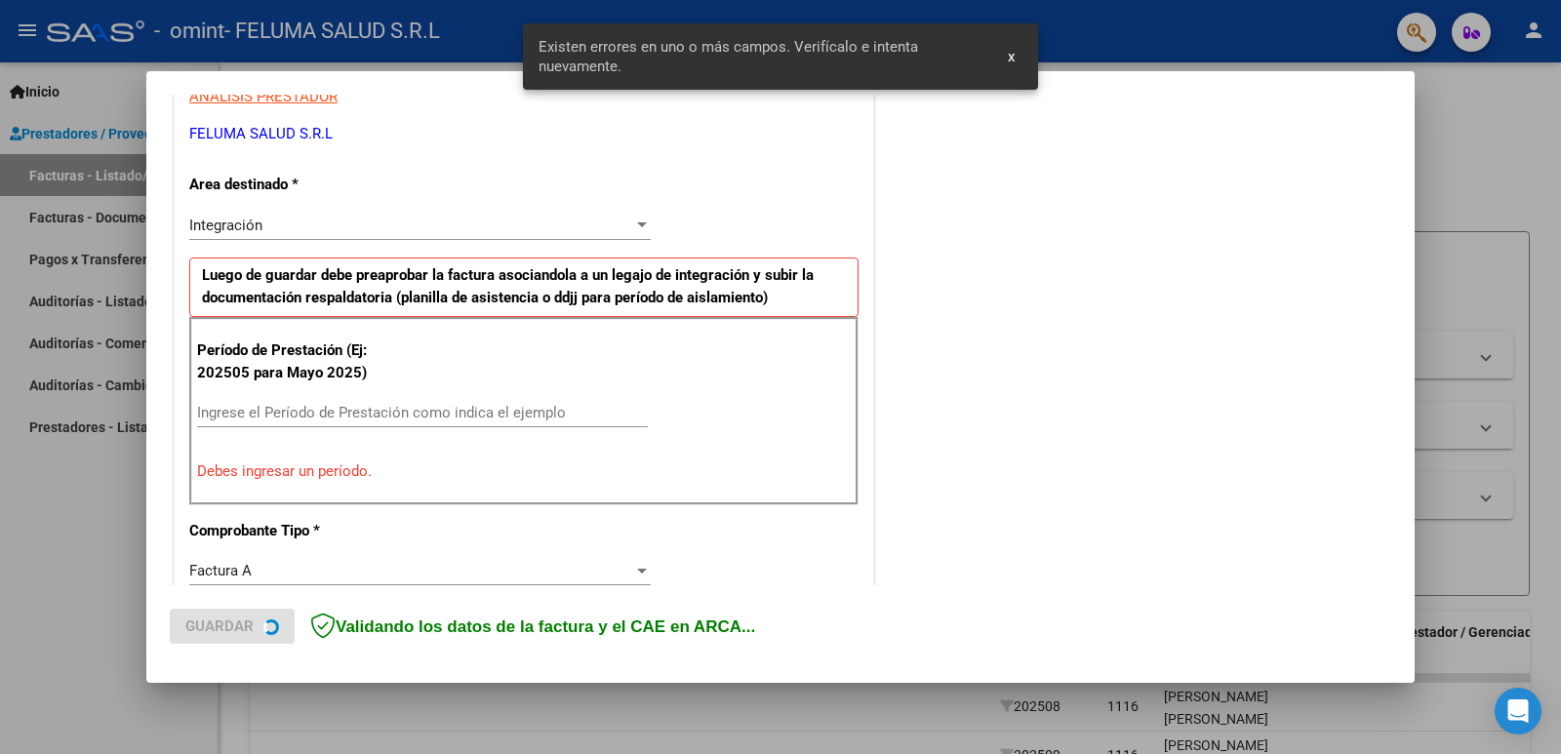
scroll to position [398, 0]
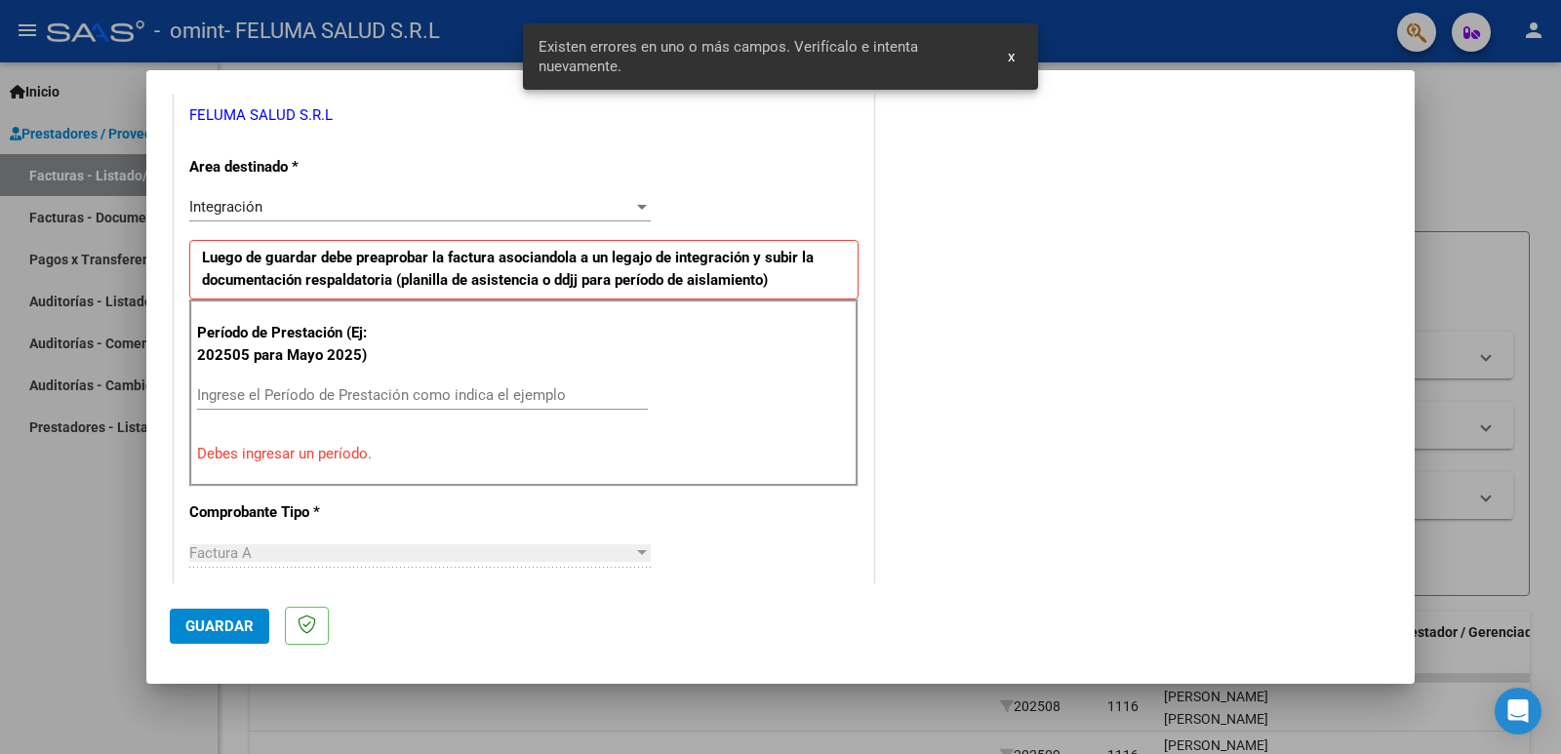
click at [65, 566] on div at bounding box center [780, 377] width 1561 height 754
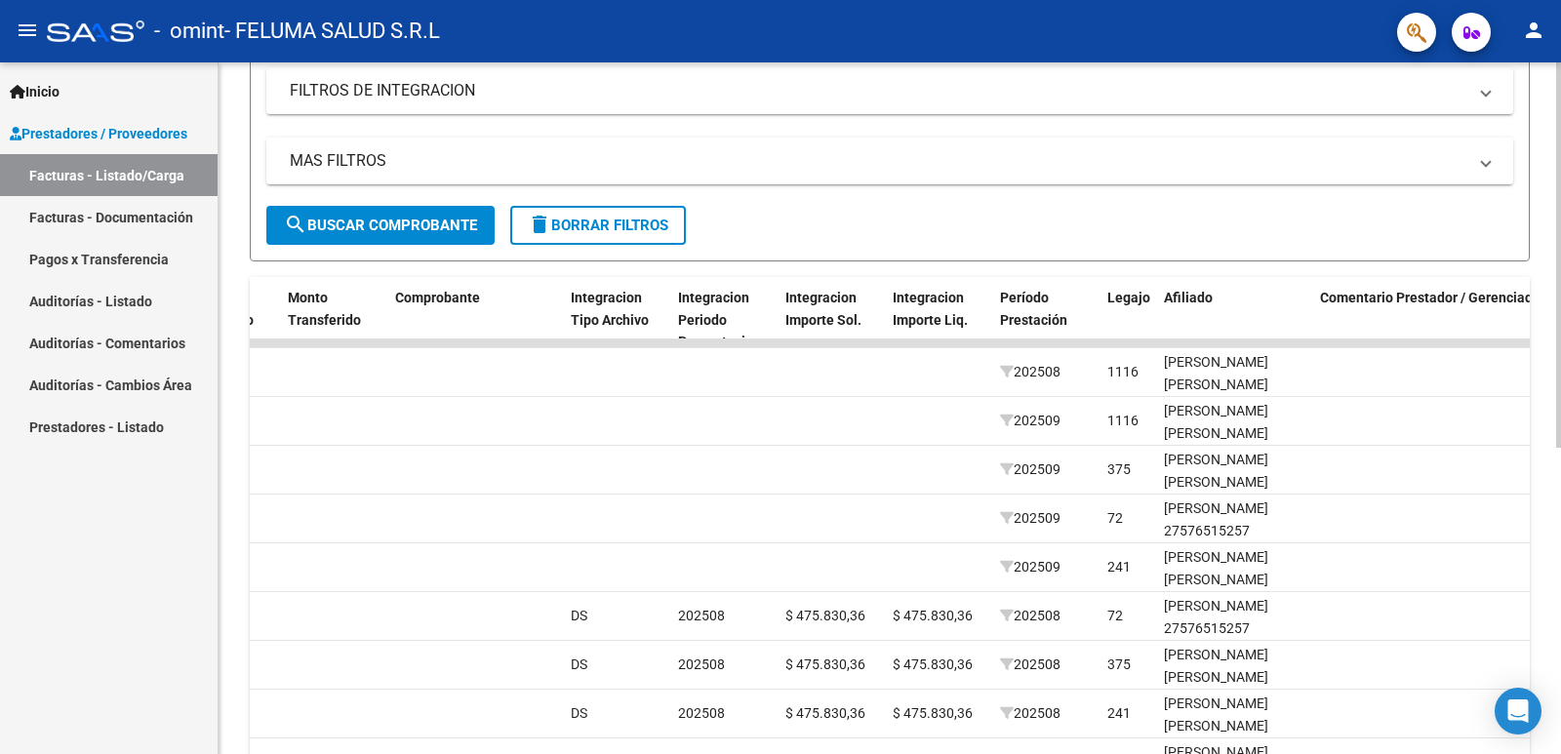
scroll to position [342, 0]
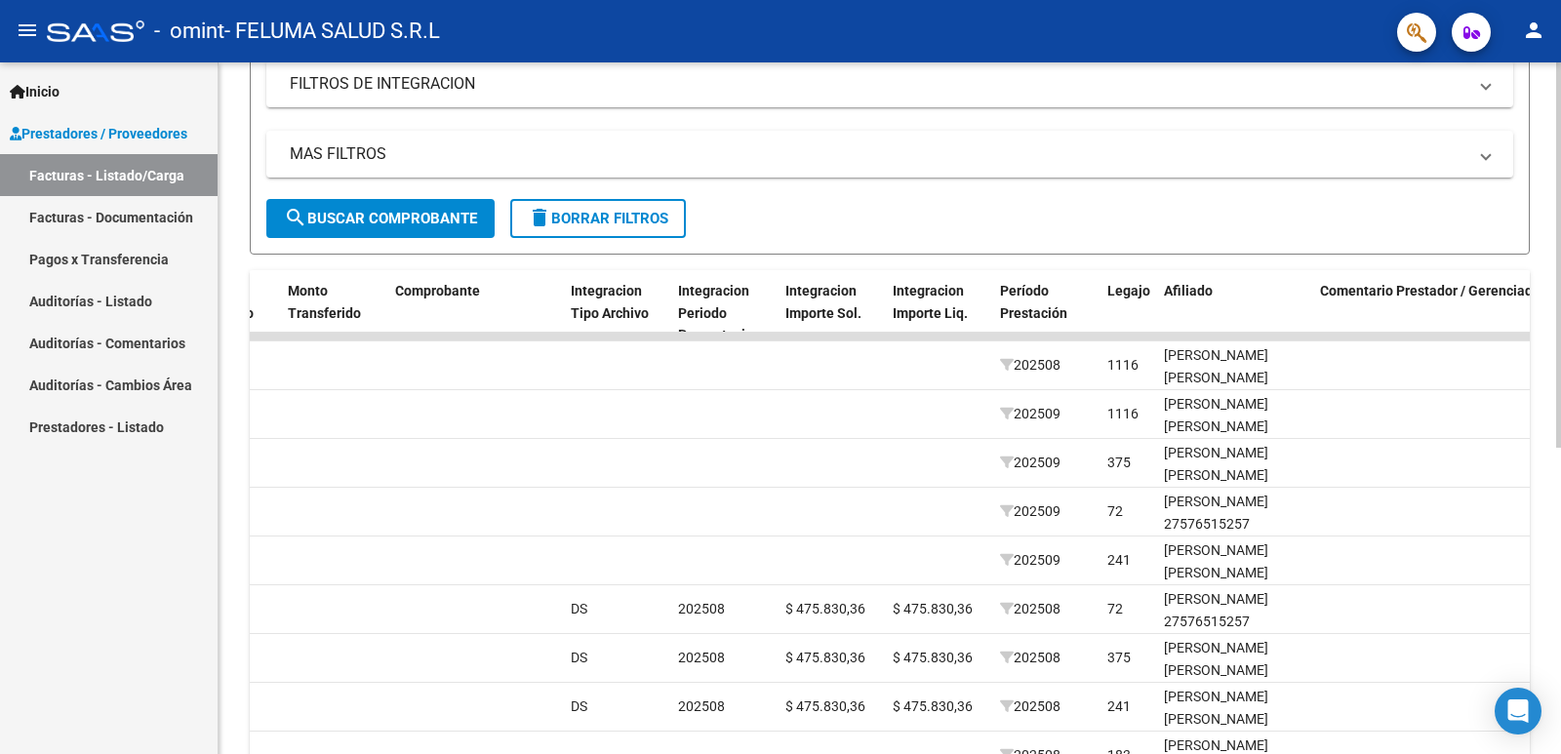
click at [1560, 496] on div at bounding box center [1558, 450] width 5 height 385
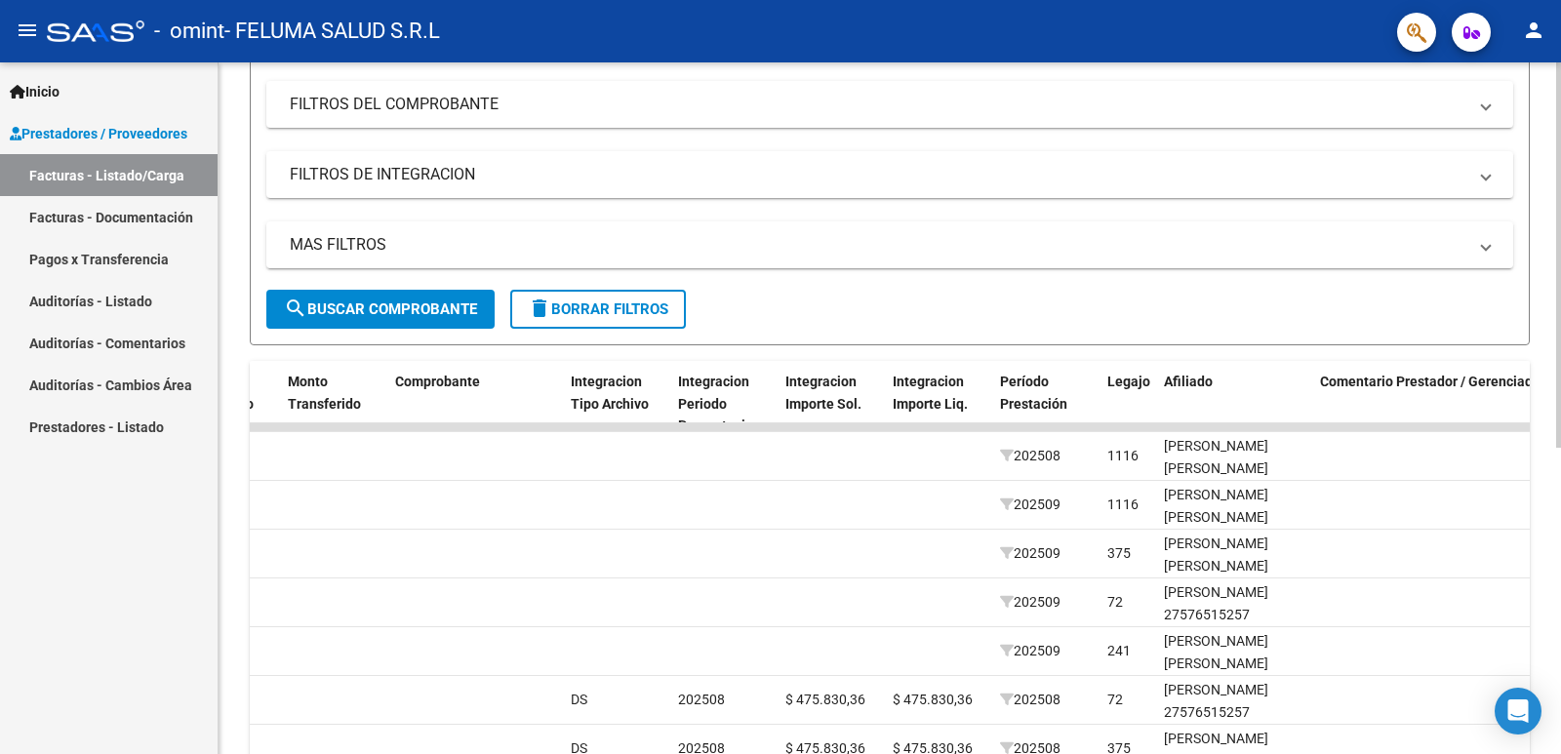
scroll to position [247, 0]
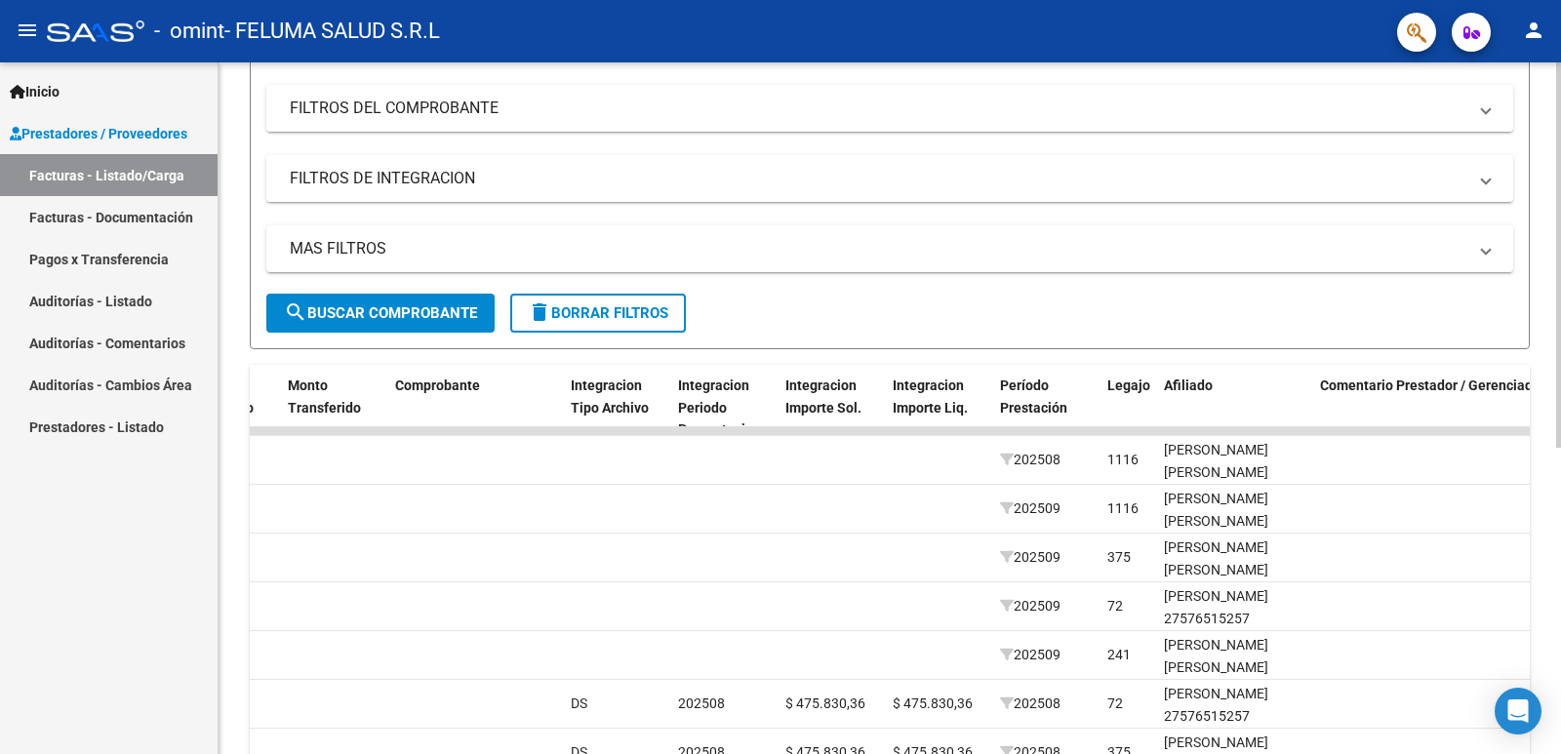
click at [1560, 329] on div at bounding box center [1558, 396] width 5 height 385
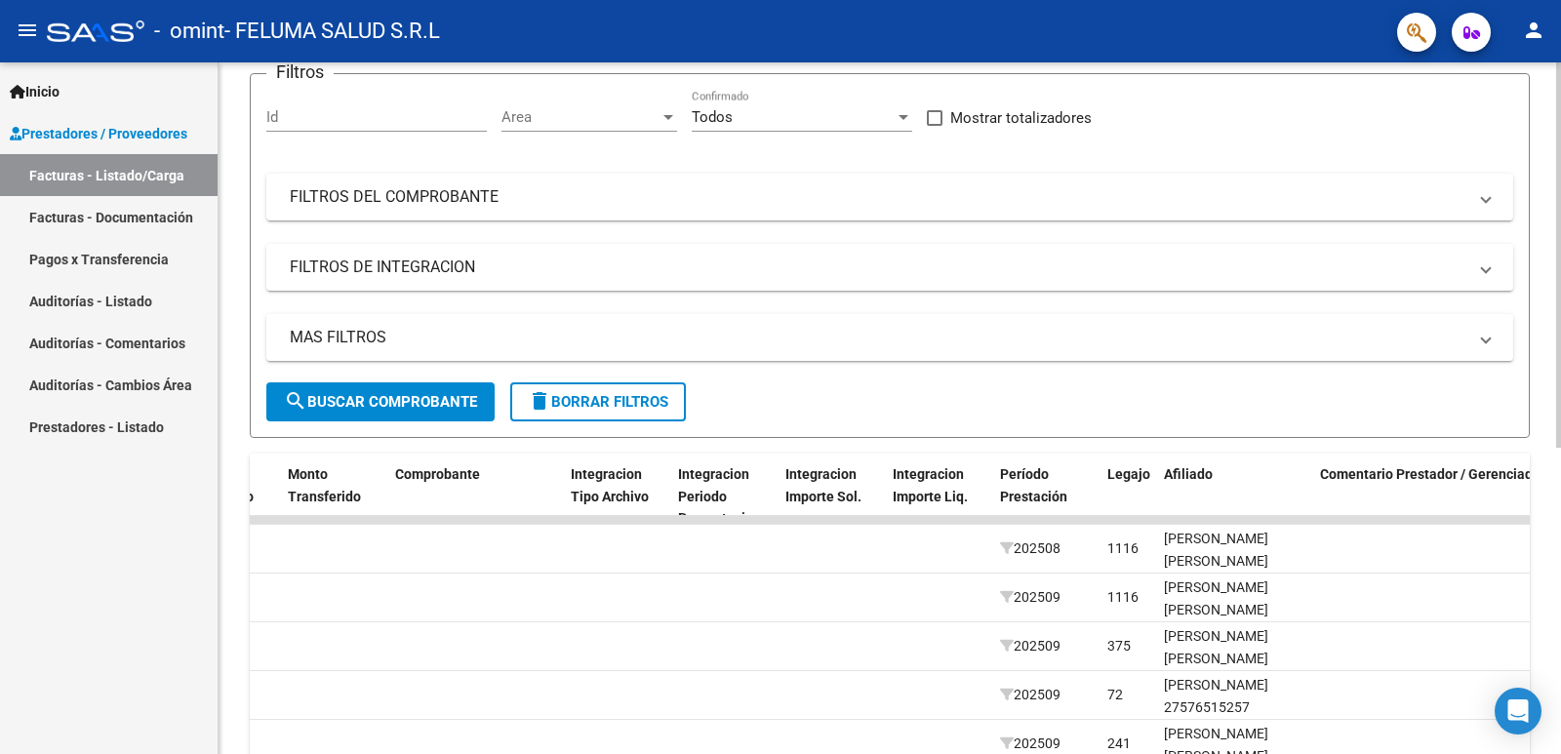
click at [1560, 345] on div at bounding box center [1558, 345] width 5 height 385
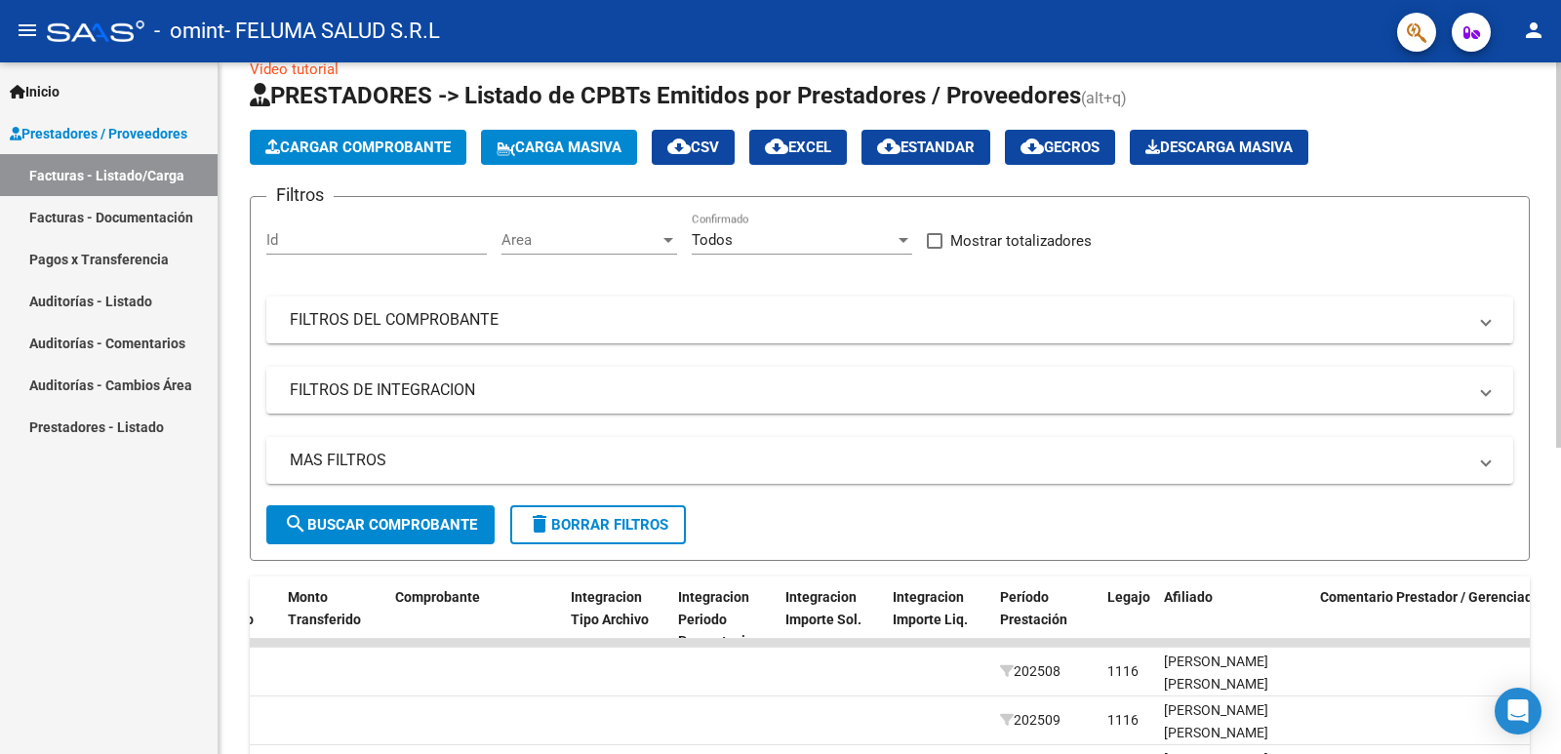
scroll to position [18, 0]
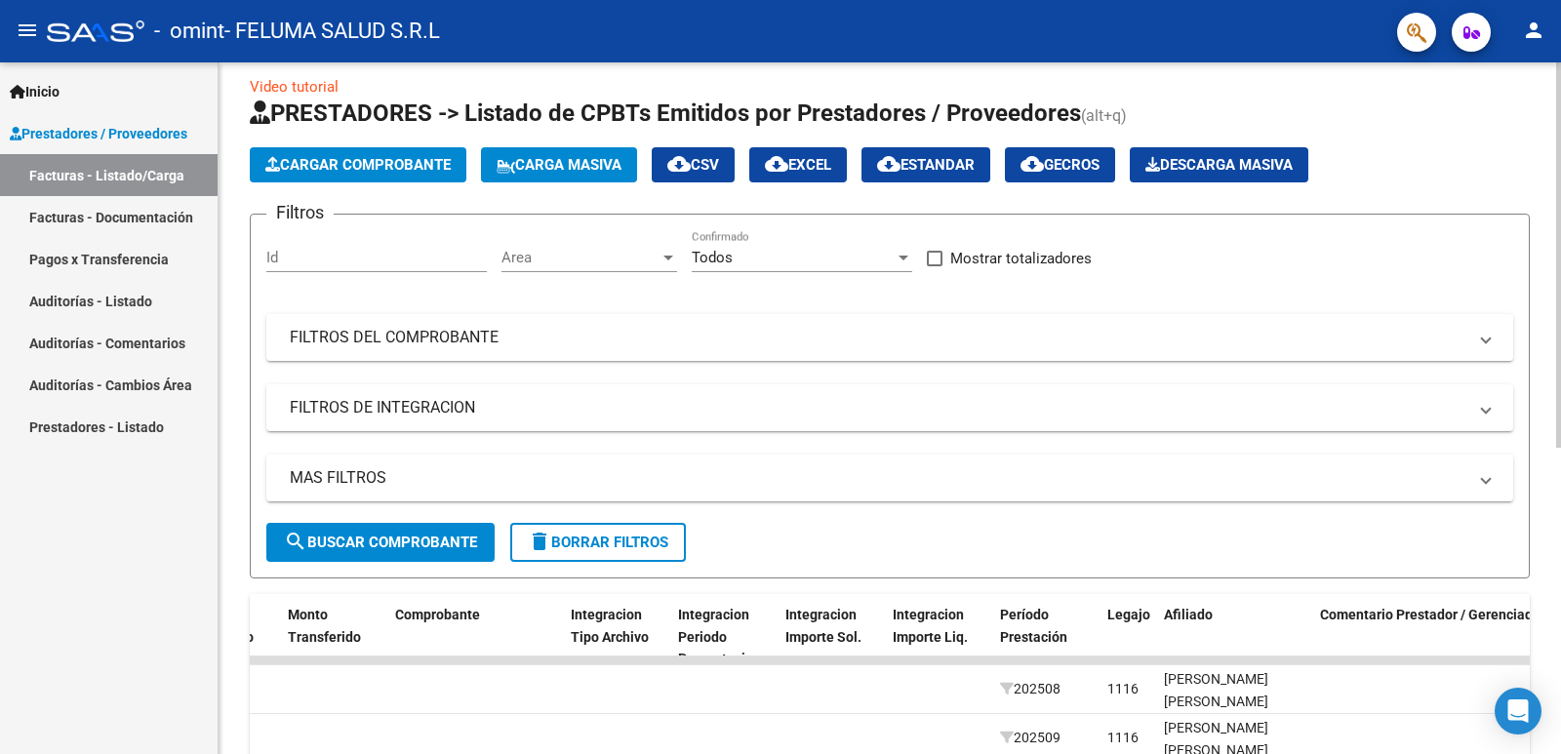
click at [1560, 267] on div at bounding box center [1558, 264] width 5 height 385
click at [374, 152] on button "Cargar Comprobante" at bounding box center [358, 164] width 217 height 35
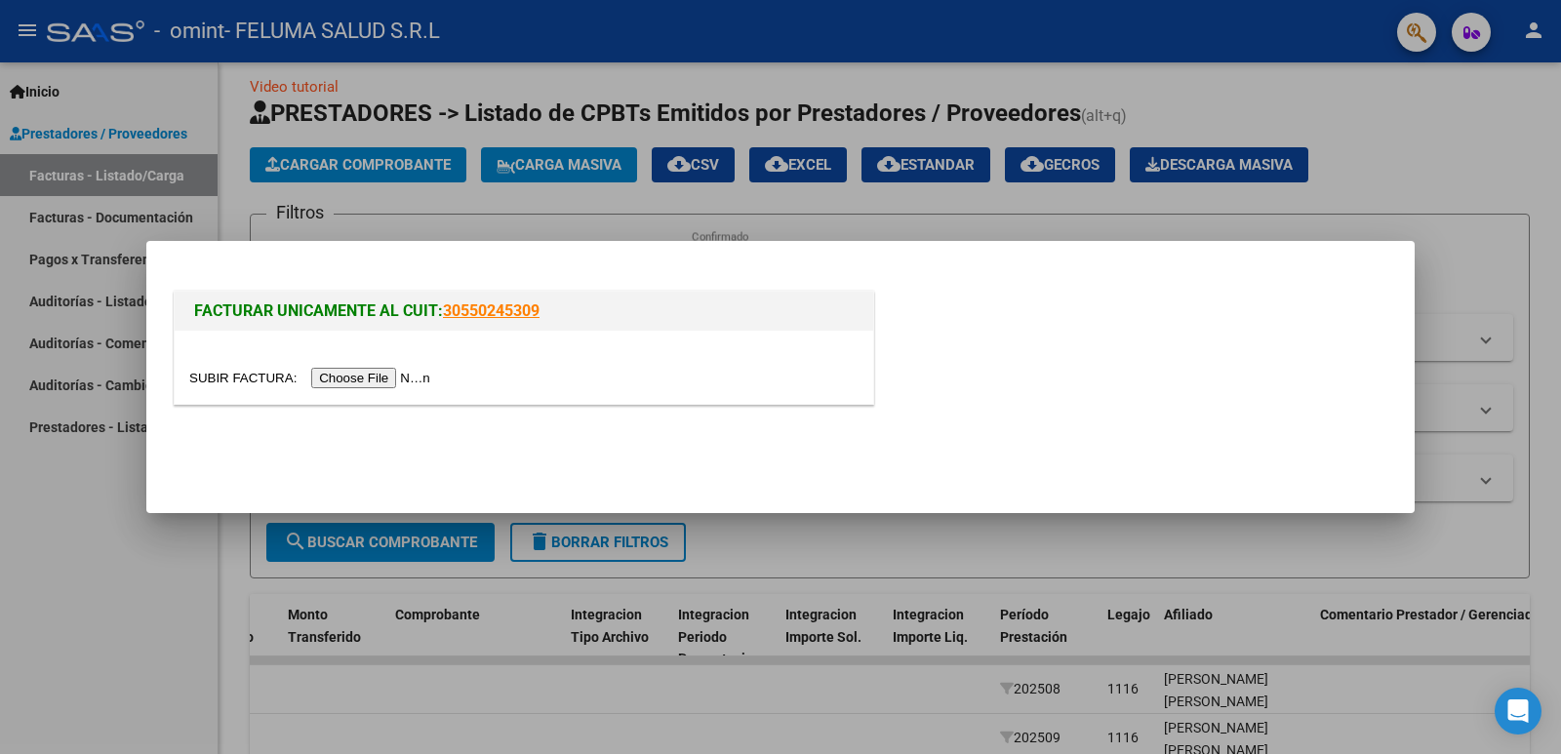
click at [405, 388] on input "file" at bounding box center [312, 378] width 247 height 20
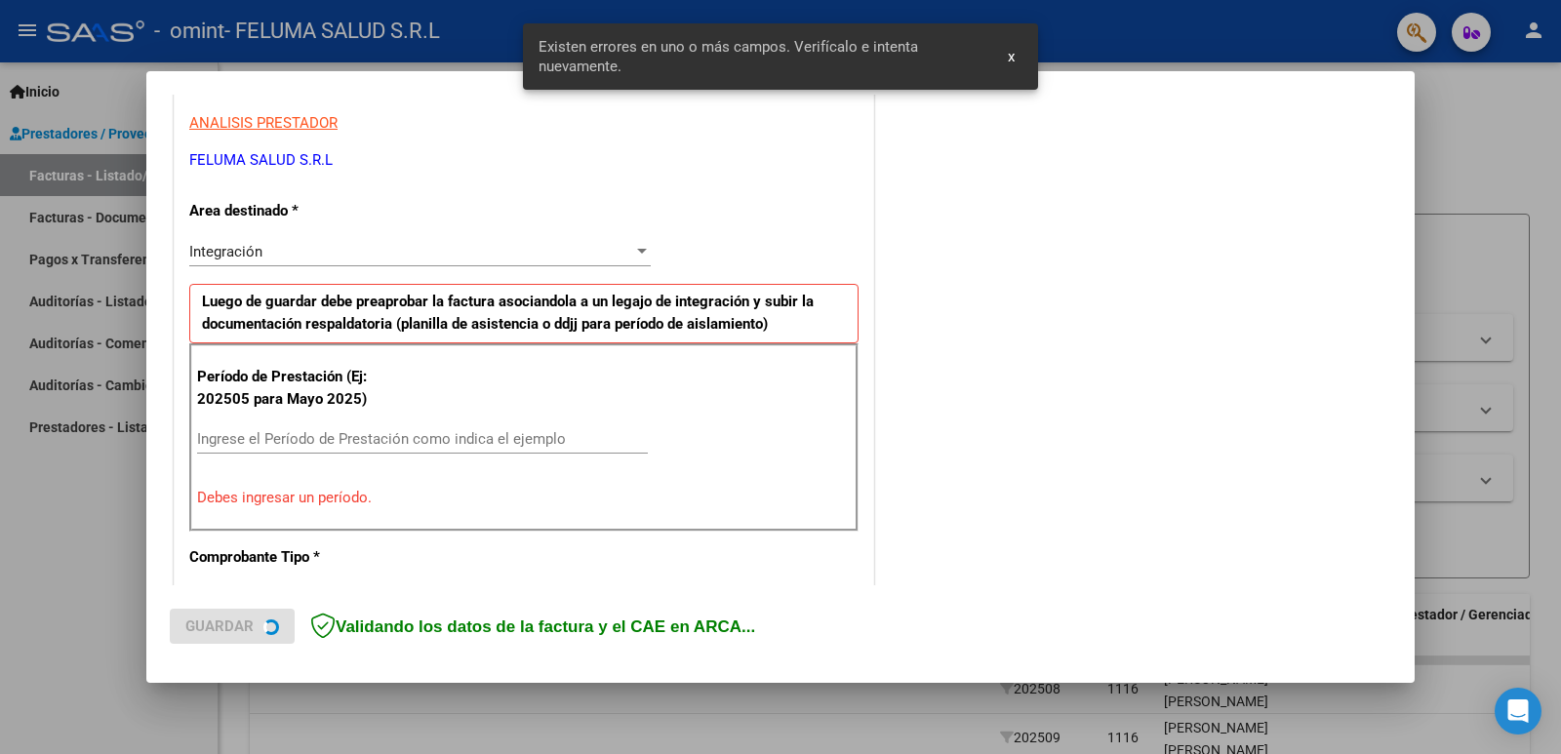
scroll to position [398, 0]
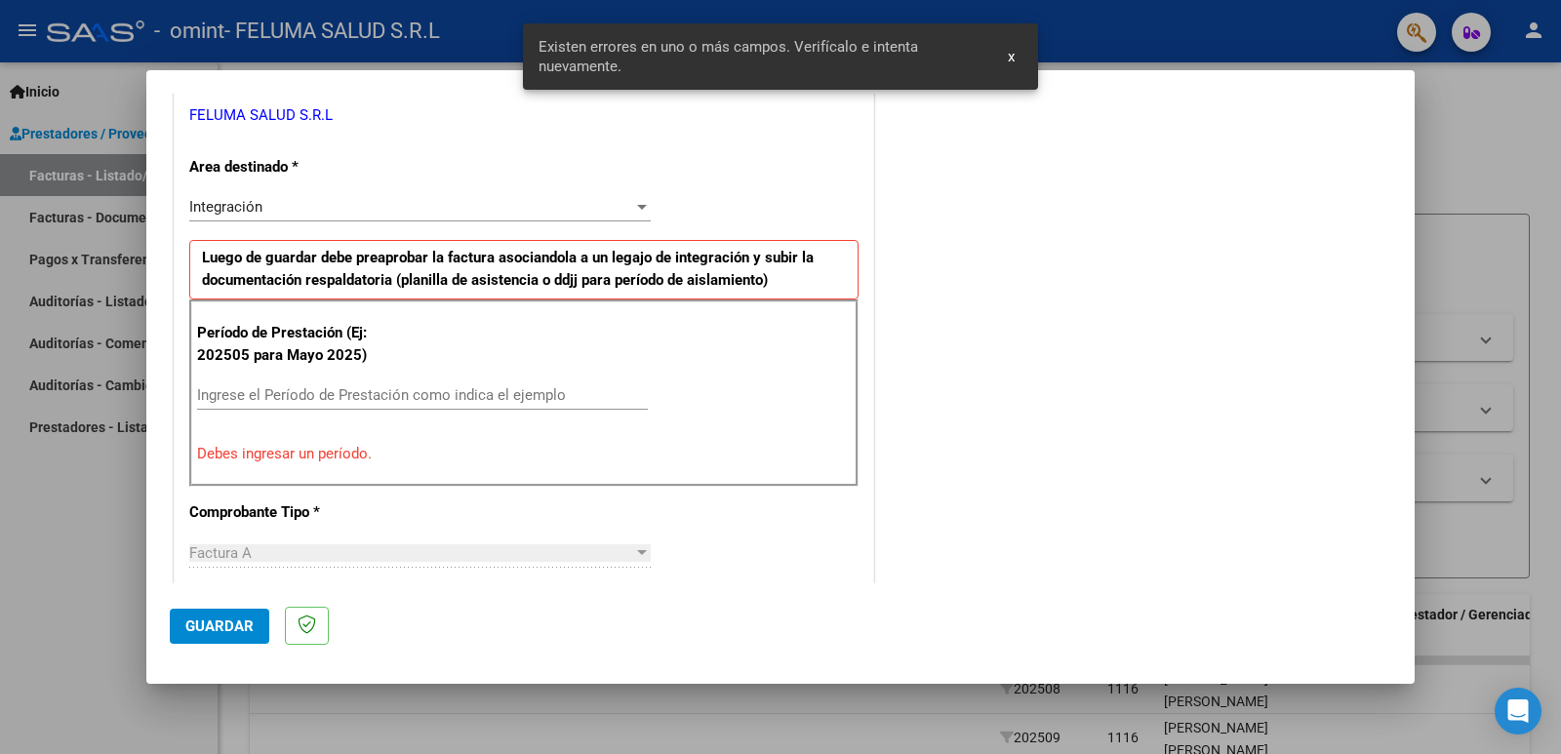
click at [311, 398] on input "Ingrese el Período de Prestación como indica el ejemplo" at bounding box center [422, 395] width 451 height 18
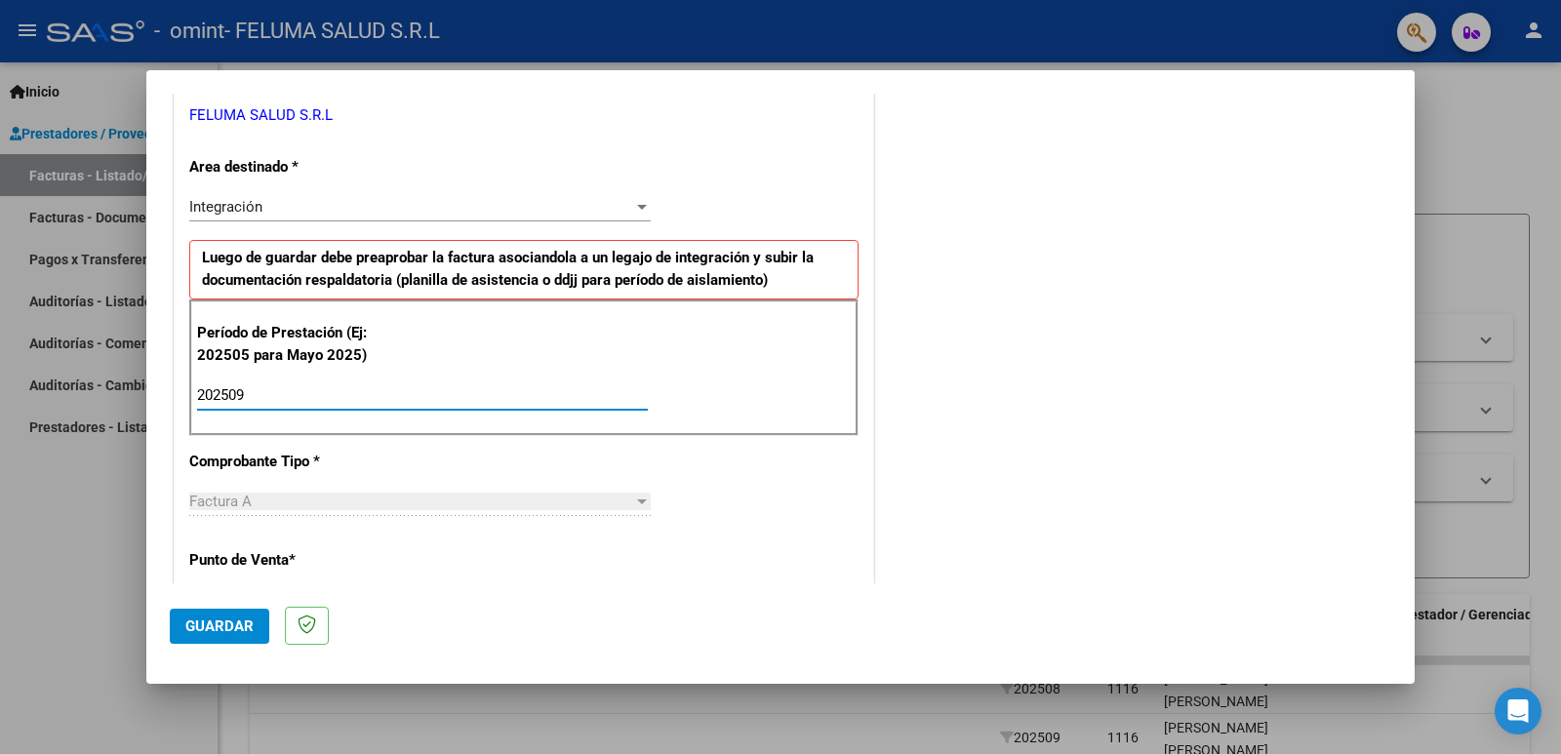
type input "202509"
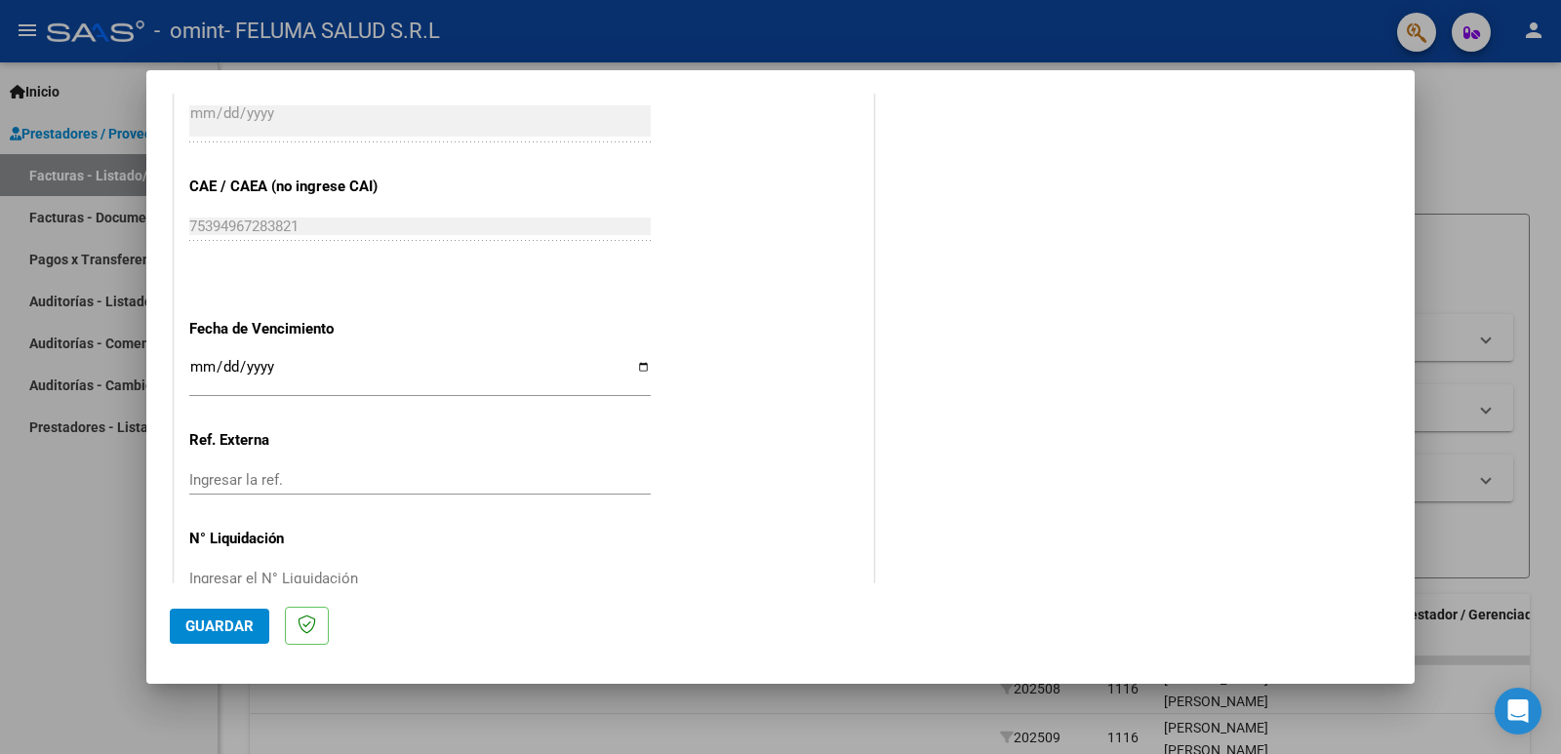
scroll to position [1184, 0]
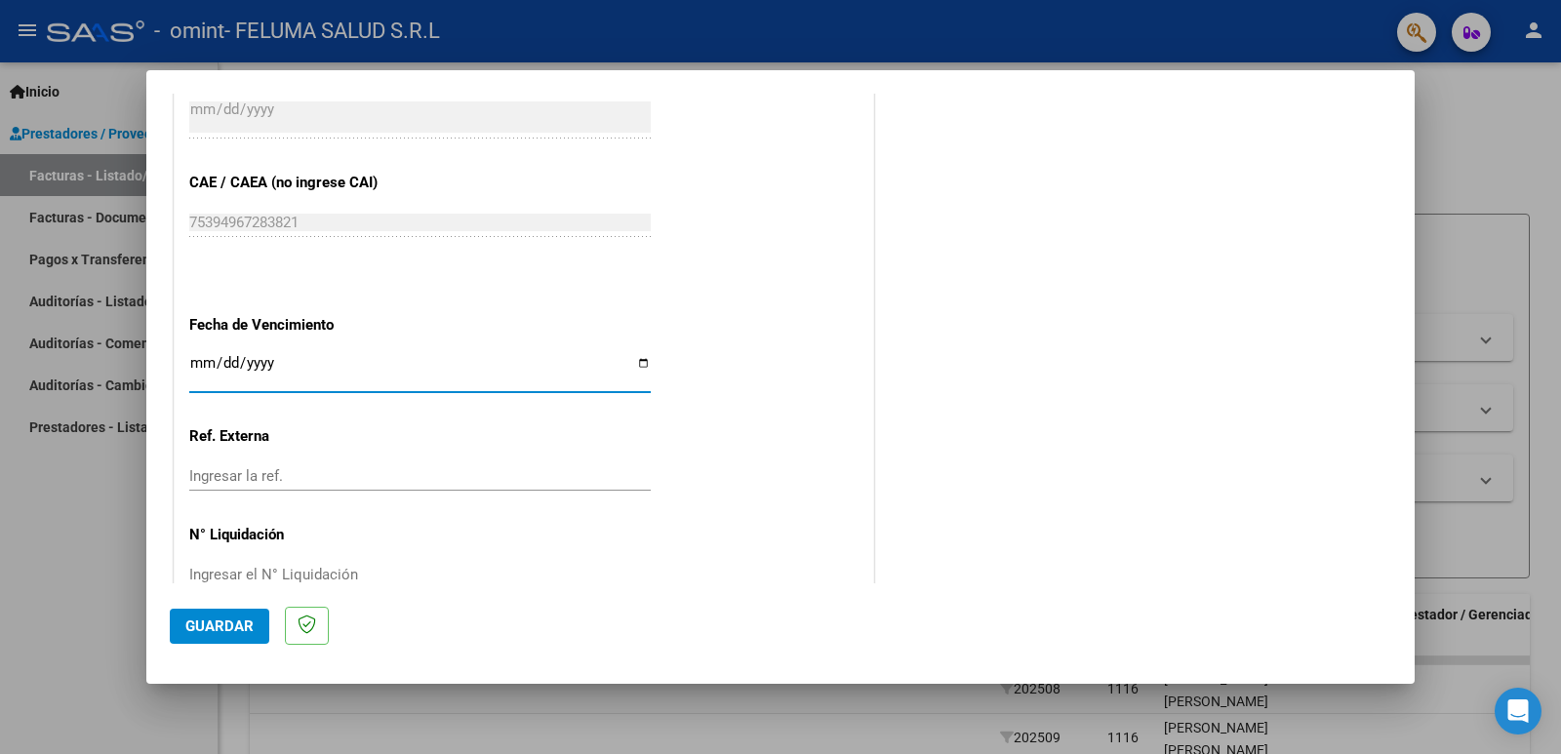
click at [639, 367] on input "Ingresar la fecha" at bounding box center [420, 370] width 462 height 31
type input "[DATE]"
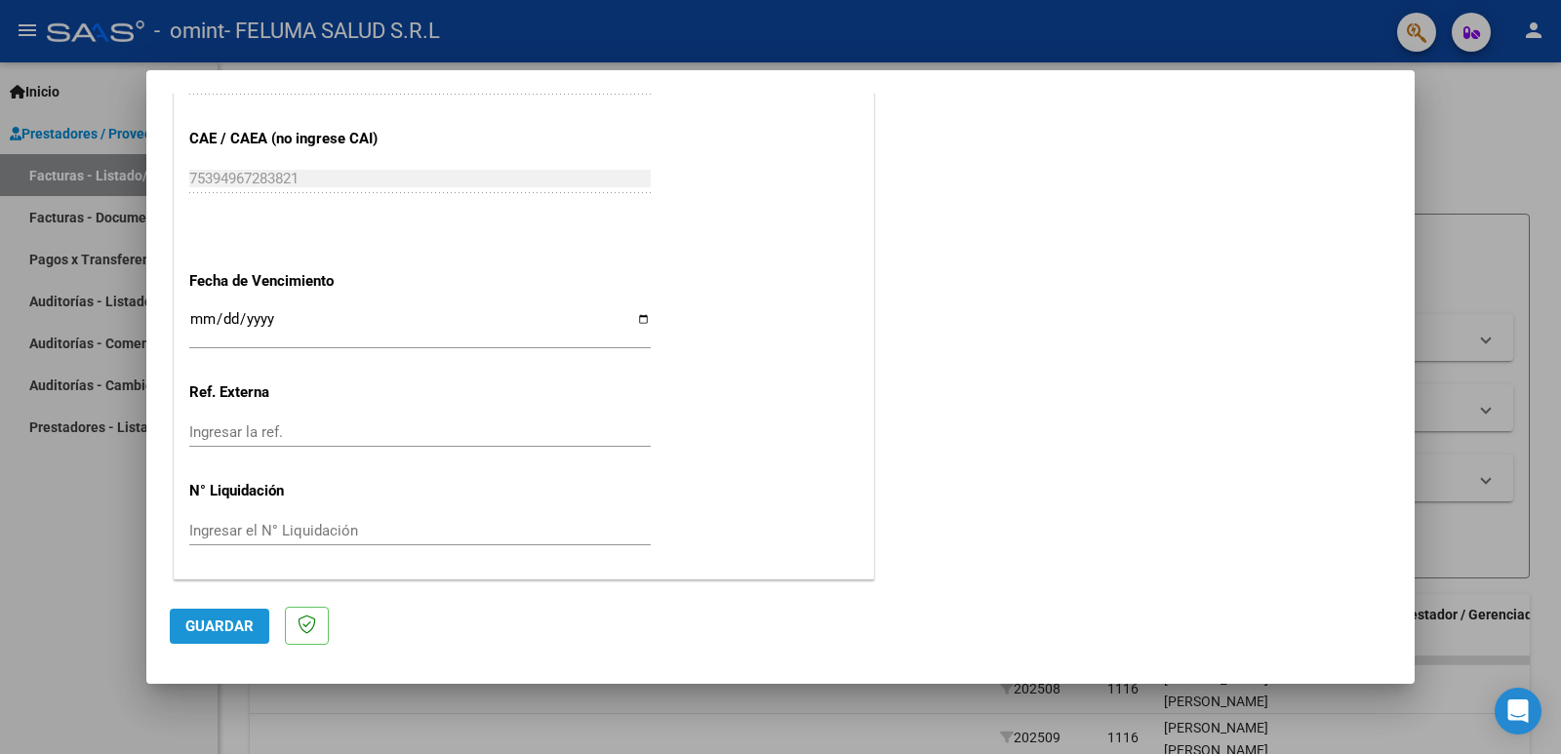
click at [238, 633] on span "Guardar" at bounding box center [219, 627] width 68 height 18
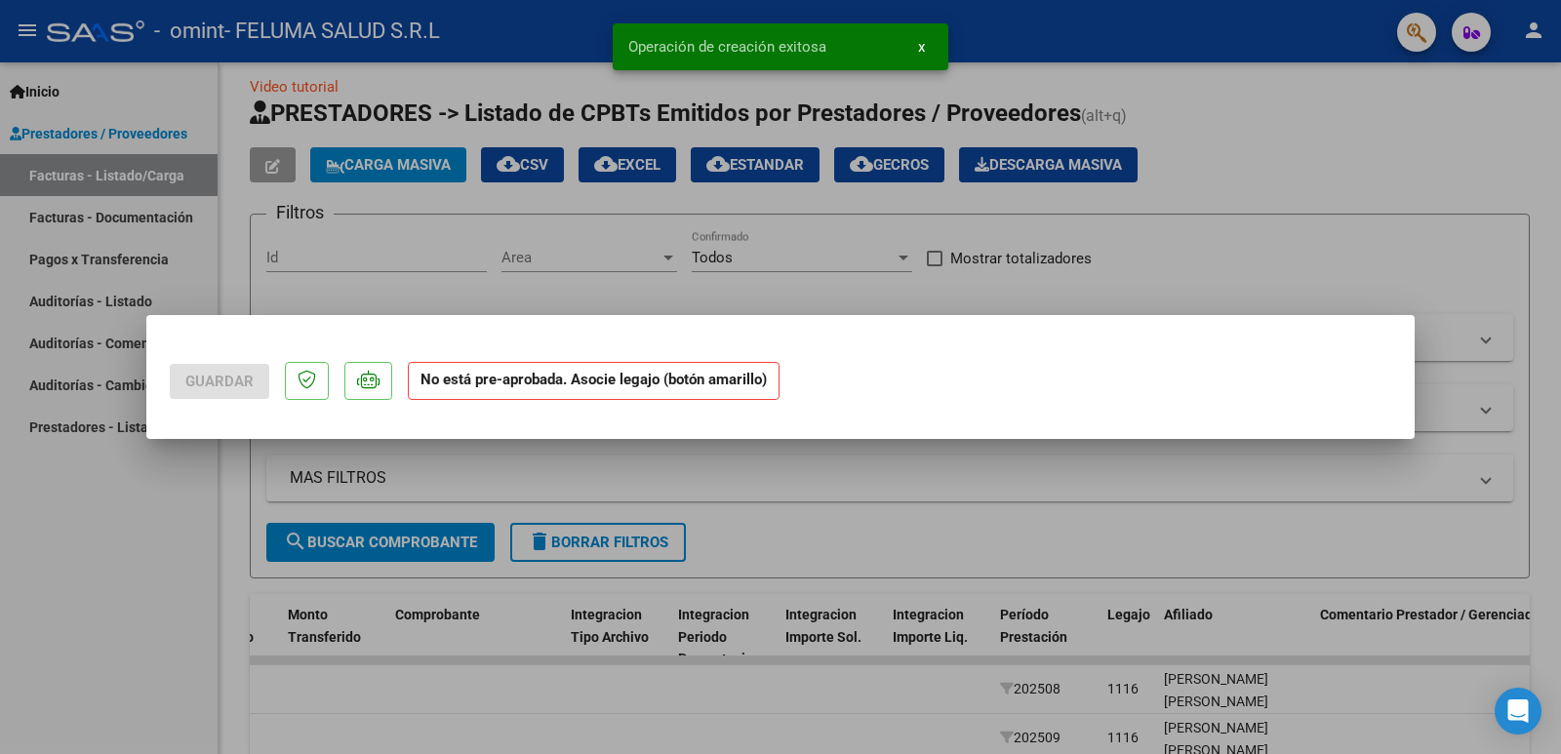
scroll to position [0, 0]
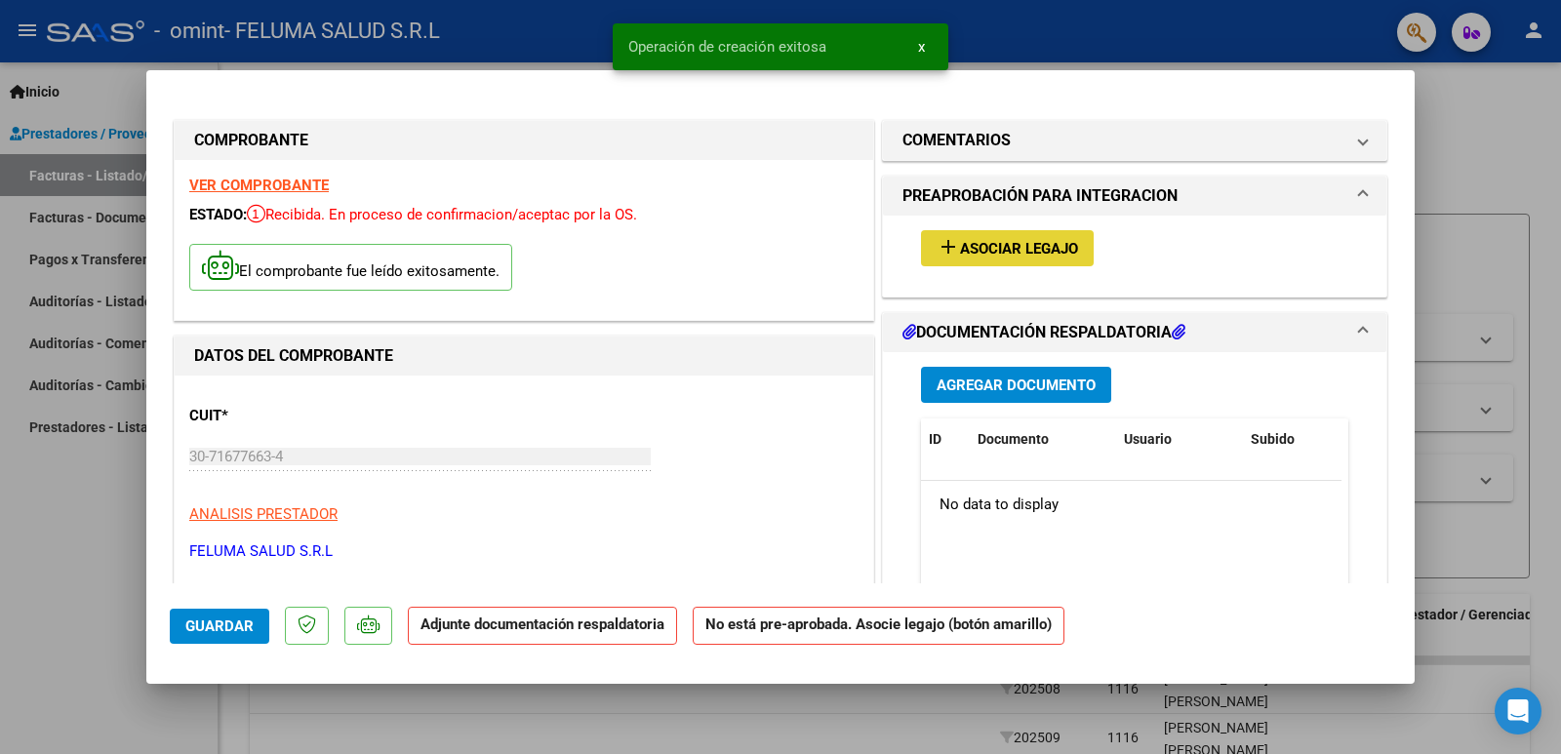
click at [1005, 261] on button "add Asociar Legajo" at bounding box center [1007, 248] width 173 height 36
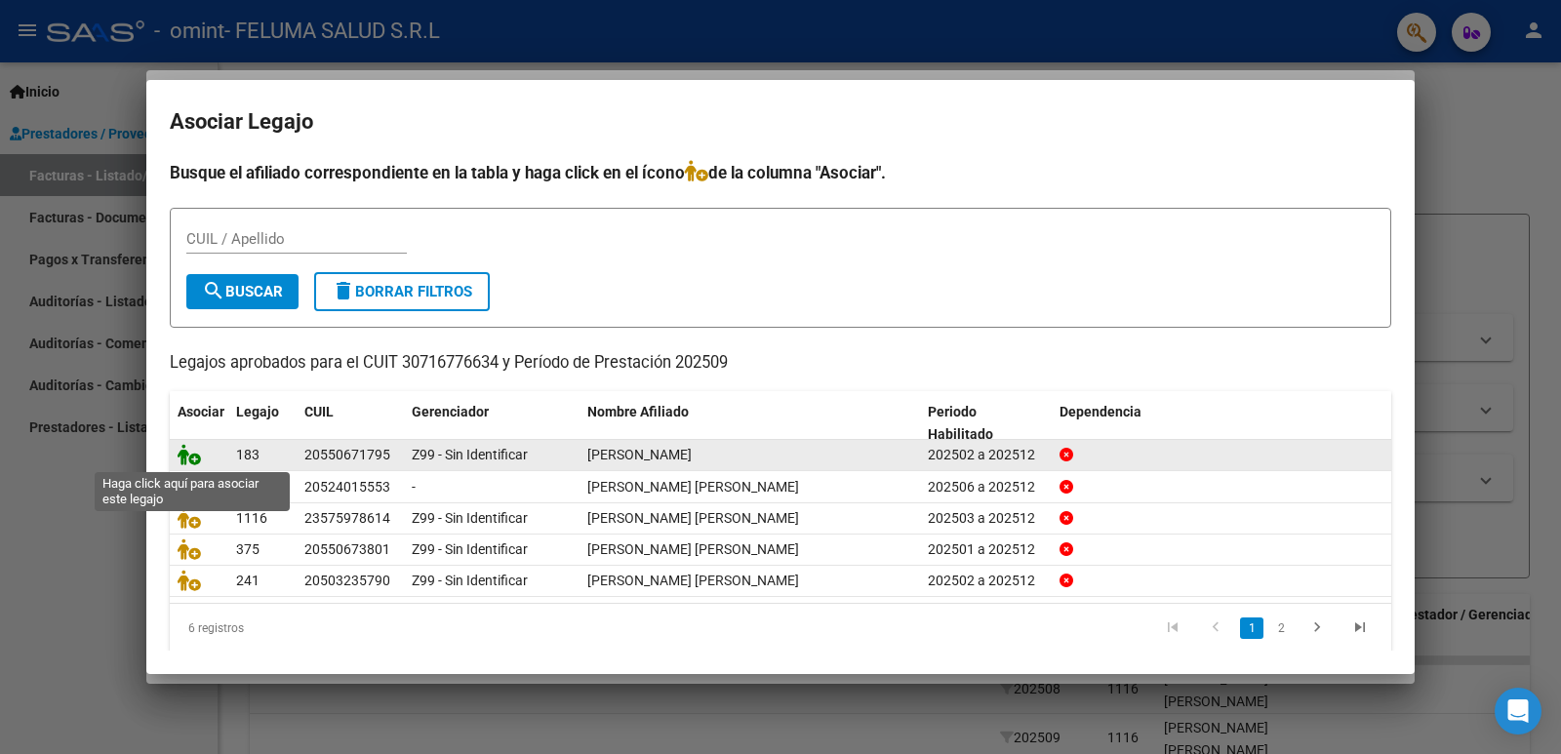
click at [193, 455] on icon at bounding box center [189, 454] width 23 height 21
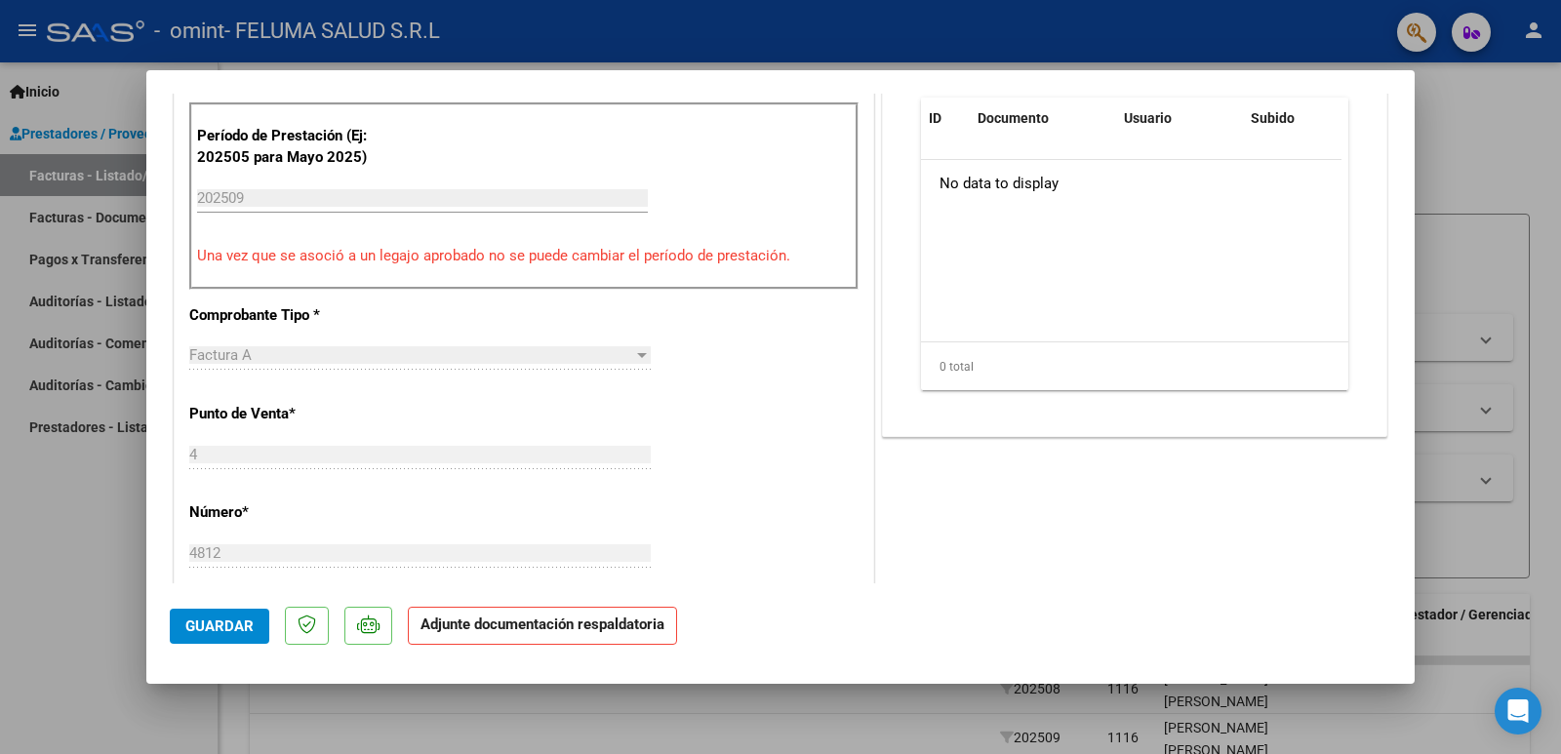
scroll to position [443, 0]
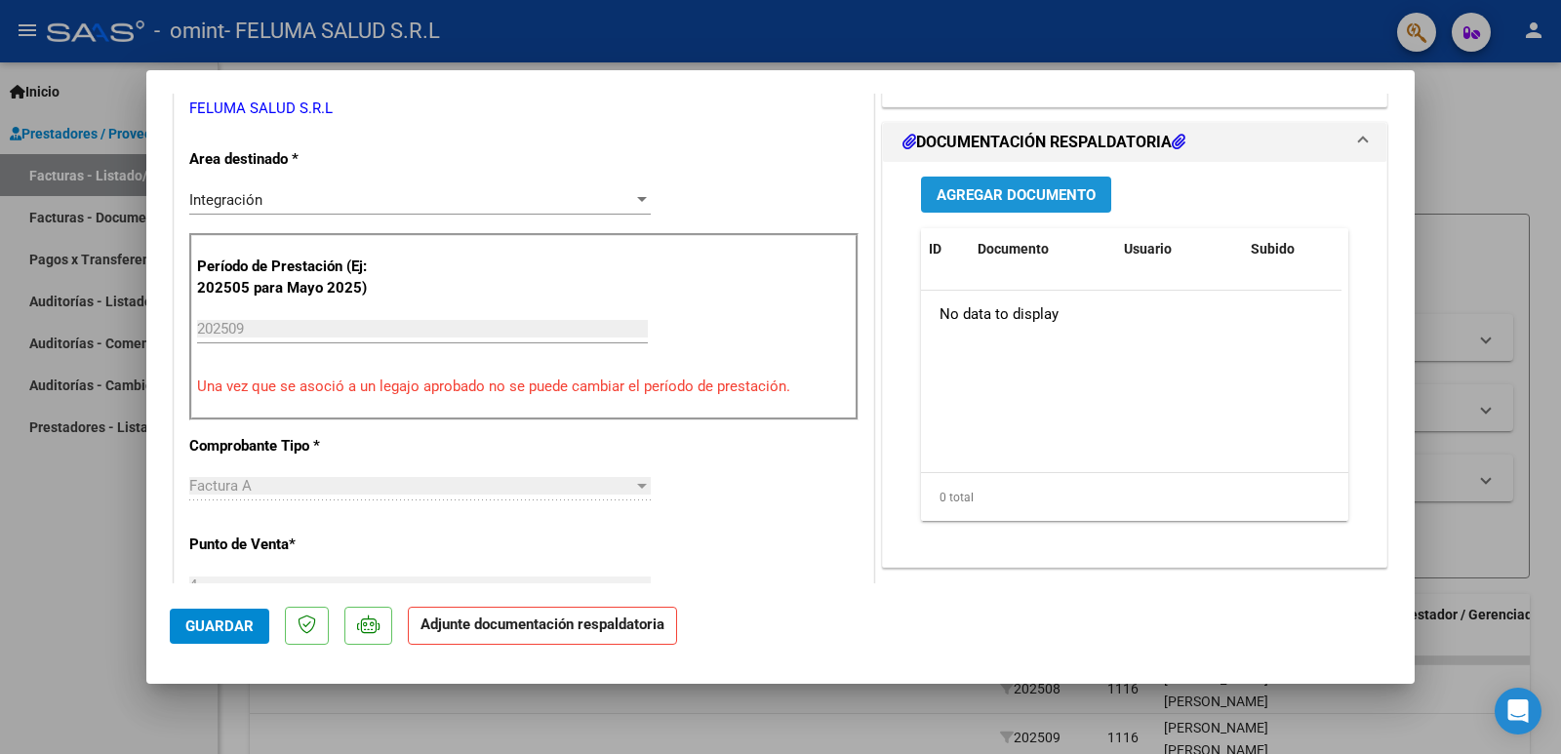
click at [1046, 195] on span "Agregar Documento" at bounding box center [1016, 195] width 159 height 18
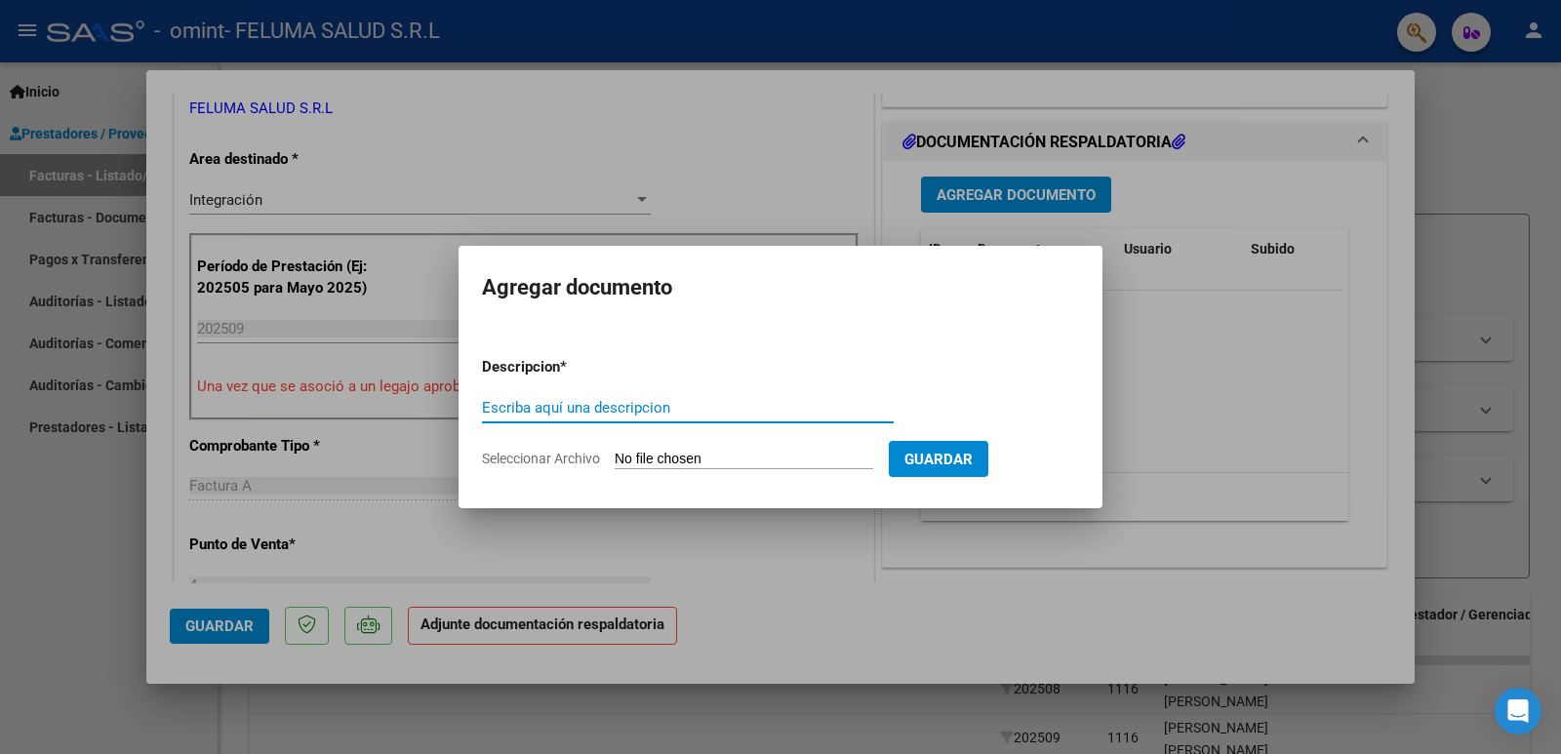
click at [722, 408] on input "Escriba aquí una descripcion" at bounding box center [688, 408] width 412 height 18
type input "p"
type input "[PERSON_NAME]"
click at [873, 460] on input "Seleccionar Archivo" at bounding box center [744, 460] width 259 height 19
click at [850, 461] on input "Seleccionar Archivo" at bounding box center [744, 460] width 259 height 19
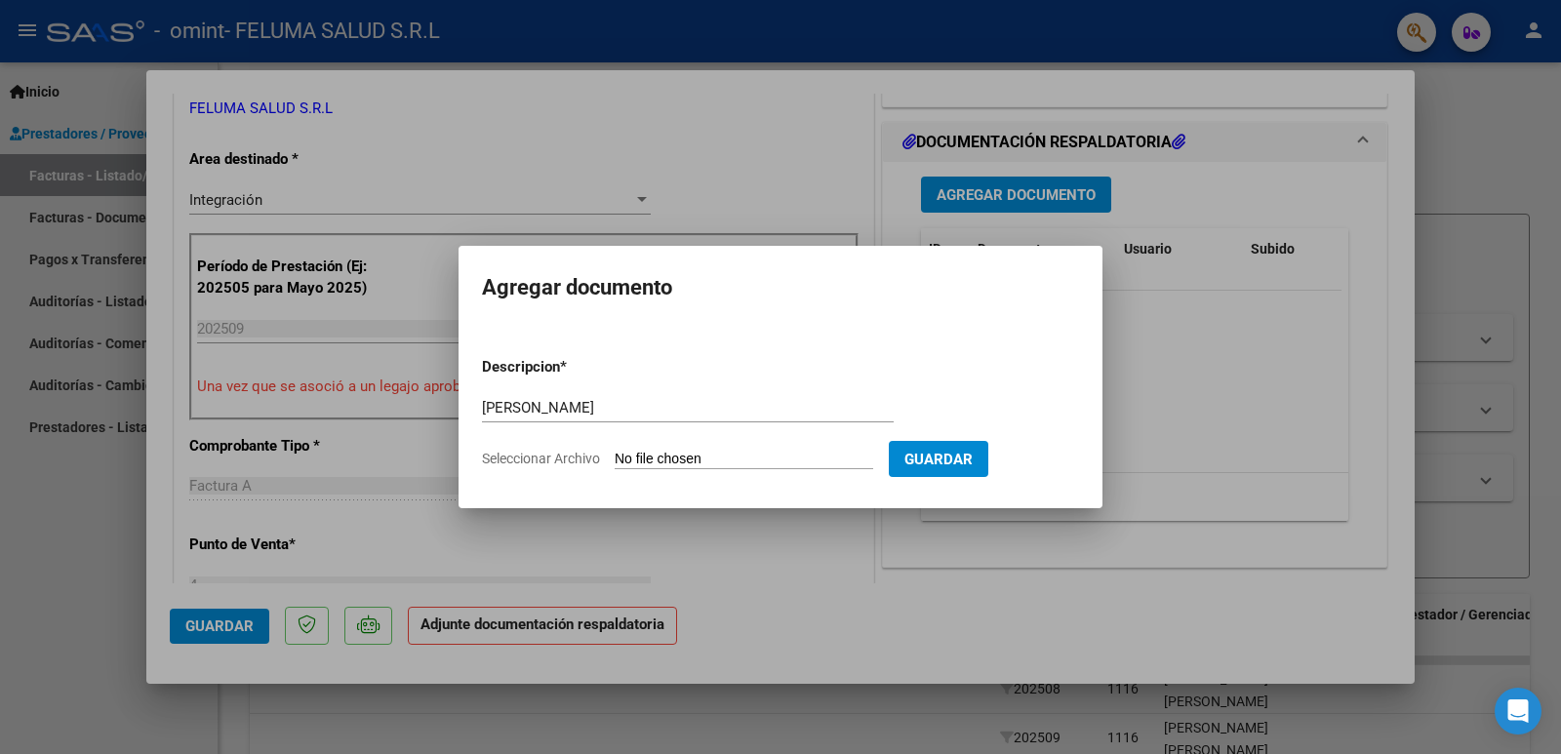
type input "C:\fakepath\Planilla [PERSON_NAME].pdf"
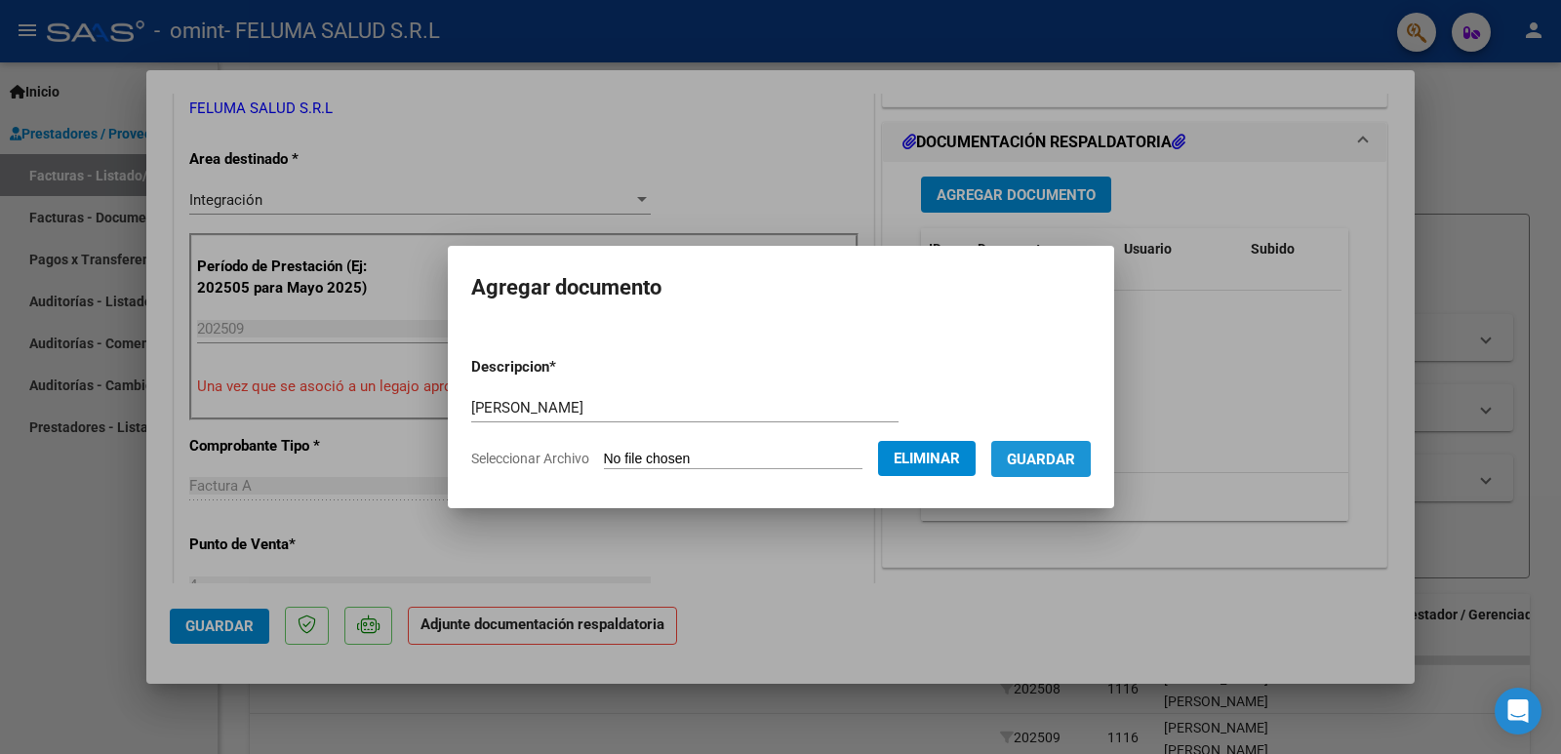
click at [1032, 457] on span "Guardar" at bounding box center [1041, 460] width 68 height 18
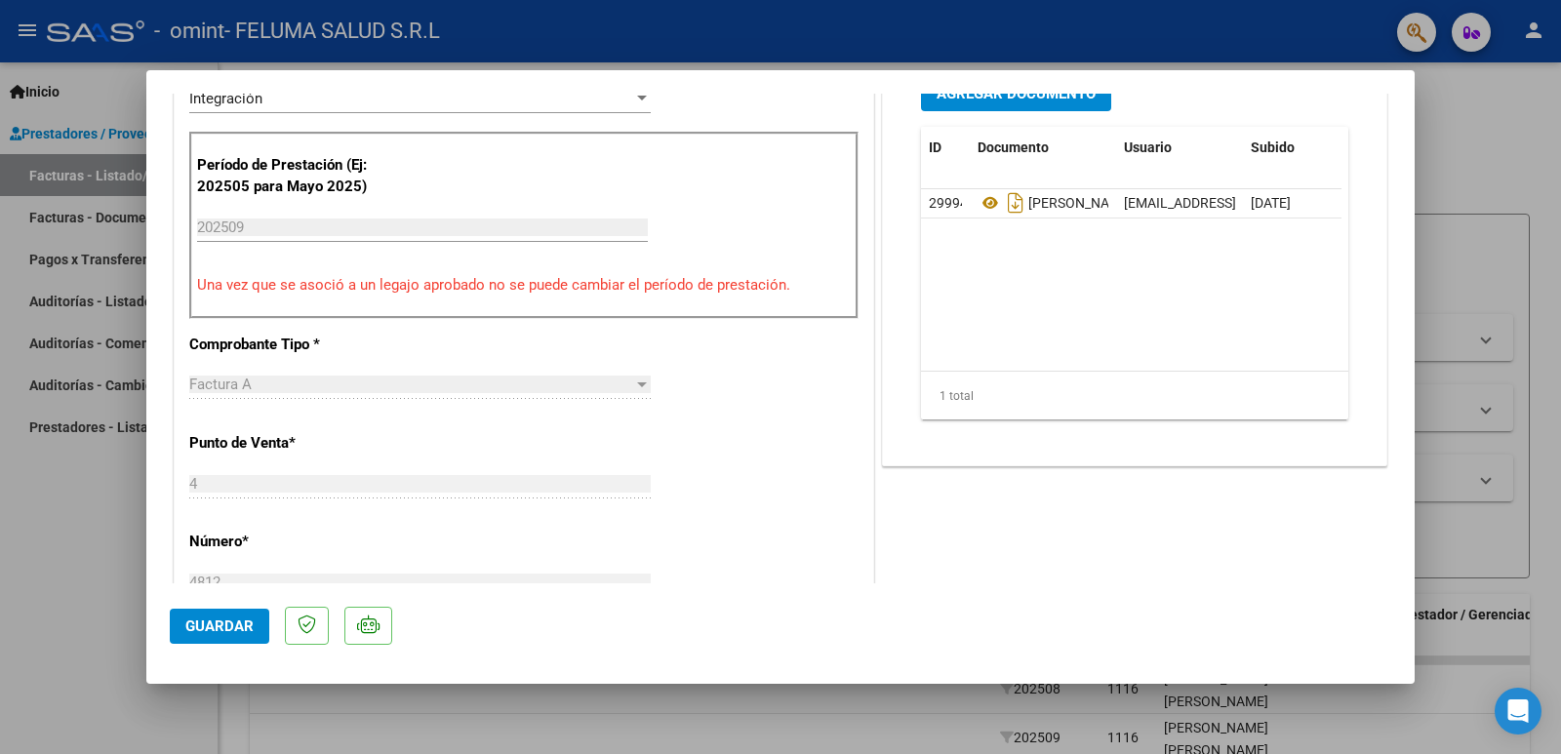
scroll to position [578, 0]
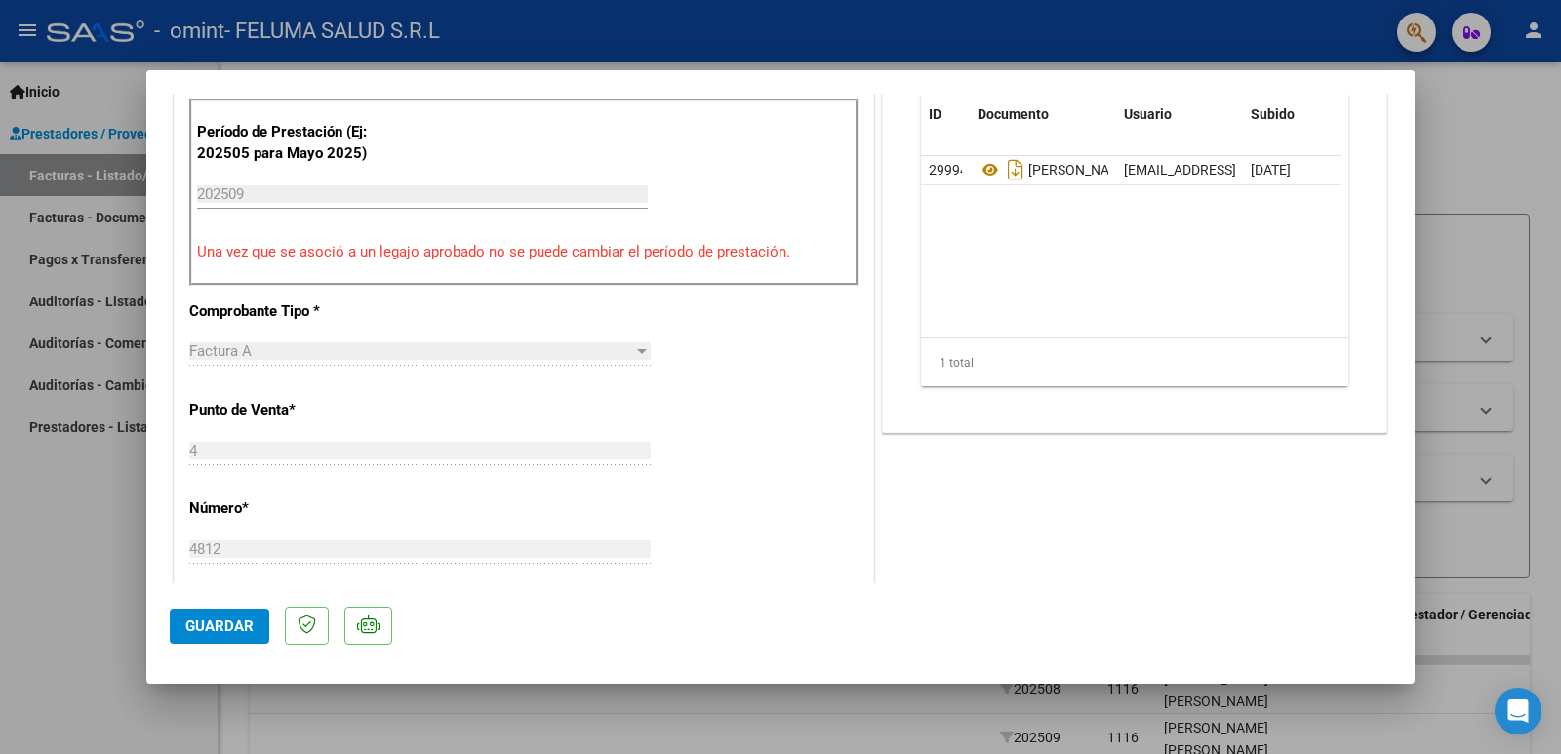
click at [212, 632] on span "Guardar" at bounding box center [219, 627] width 68 height 18
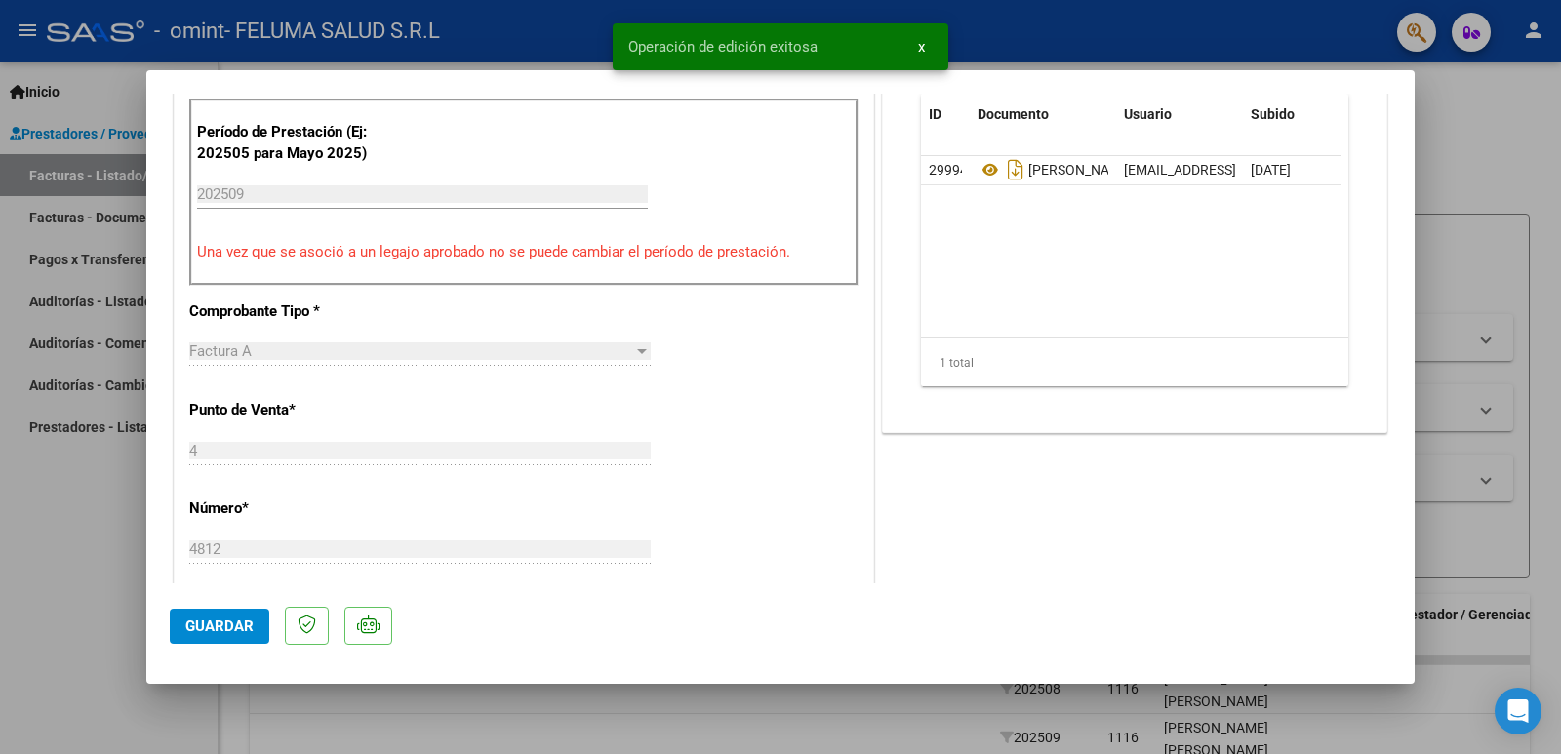
click at [212, 632] on span "Guardar" at bounding box center [219, 627] width 68 height 18
click at [102, 606] on div at bounding box center [780, 377] width 1561 height 754
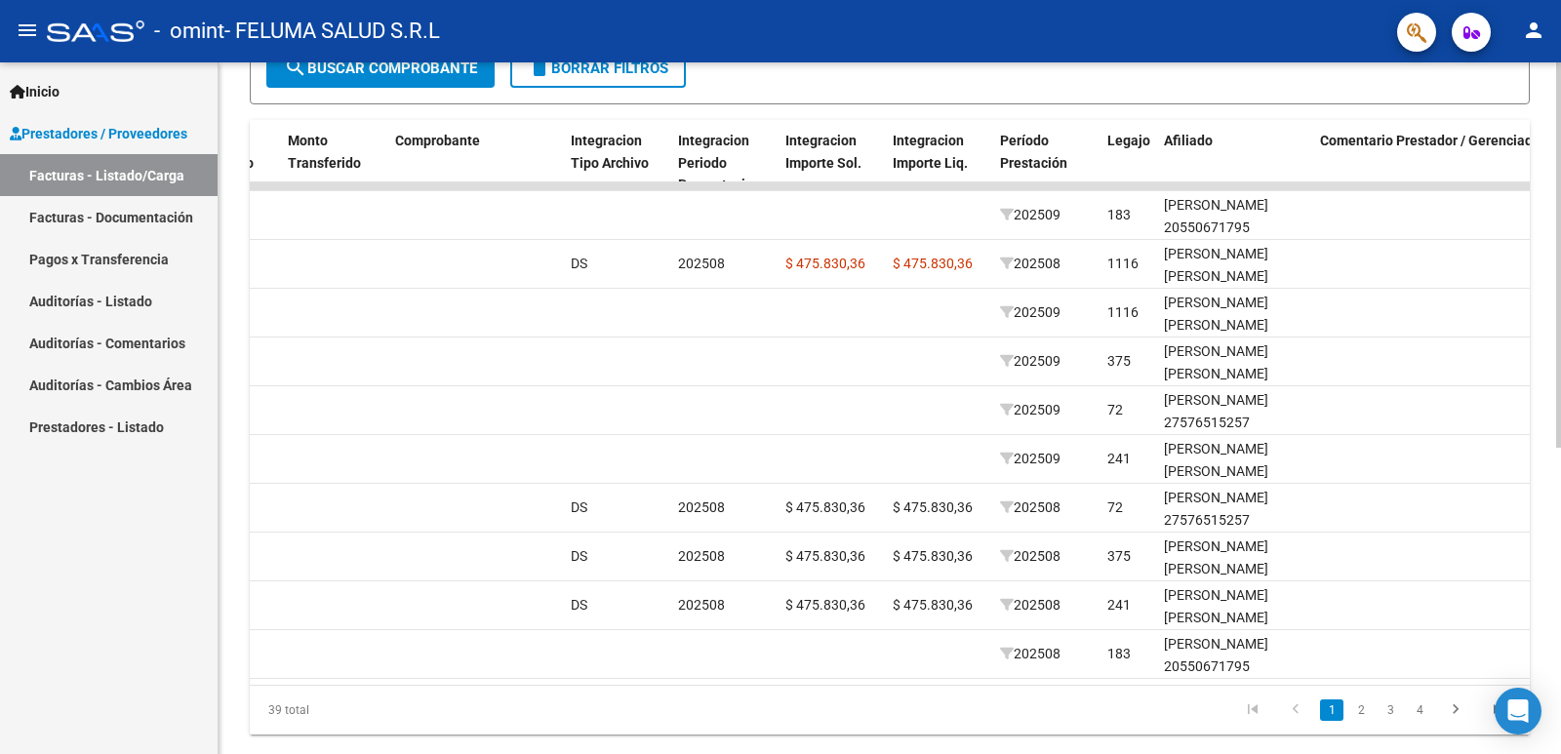
scroll to position [0, 0]
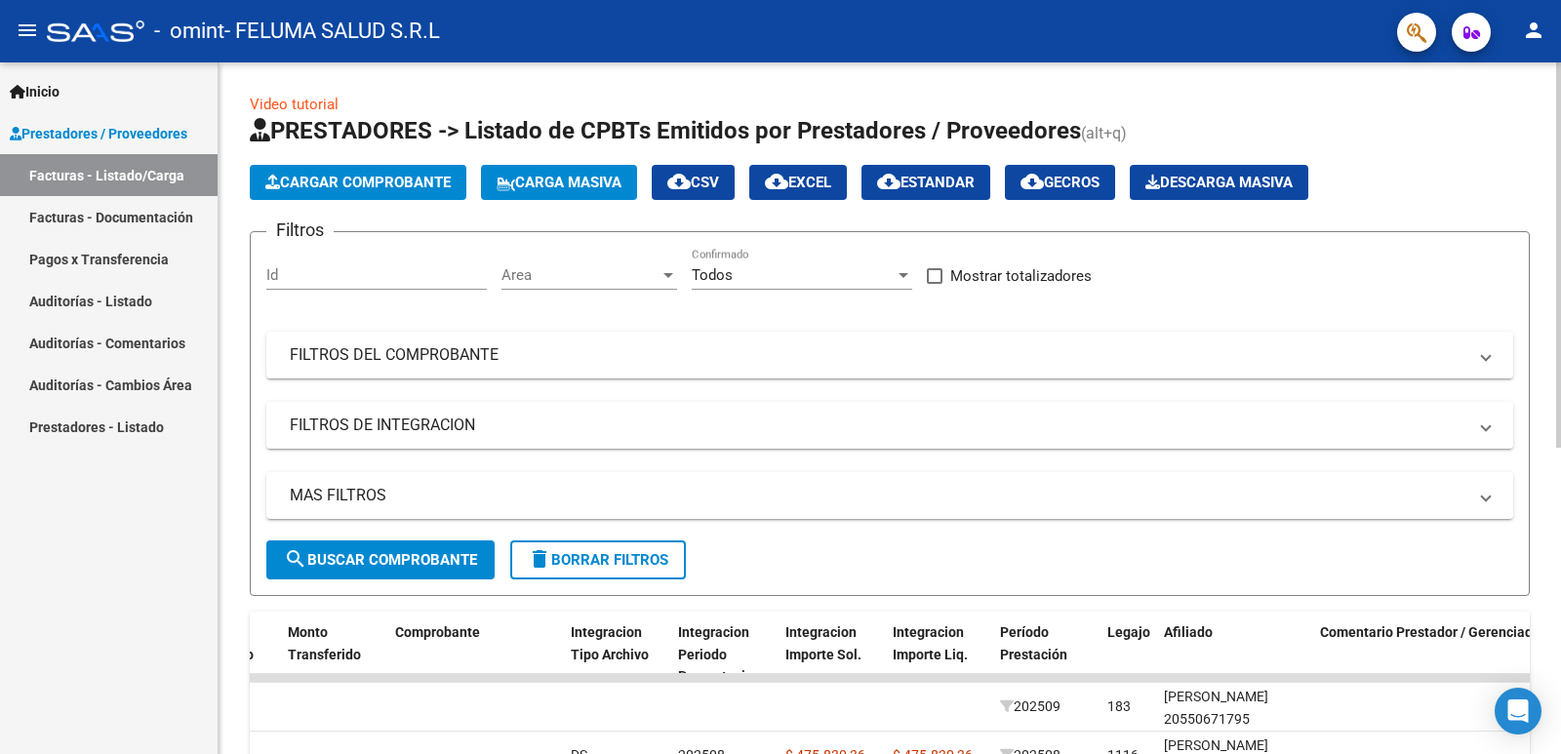
click at [1560, 338] on div at bounding box center [1558, 254] width 5 height 385
